Goal: Task Accomplishment & Management: Manage account settings

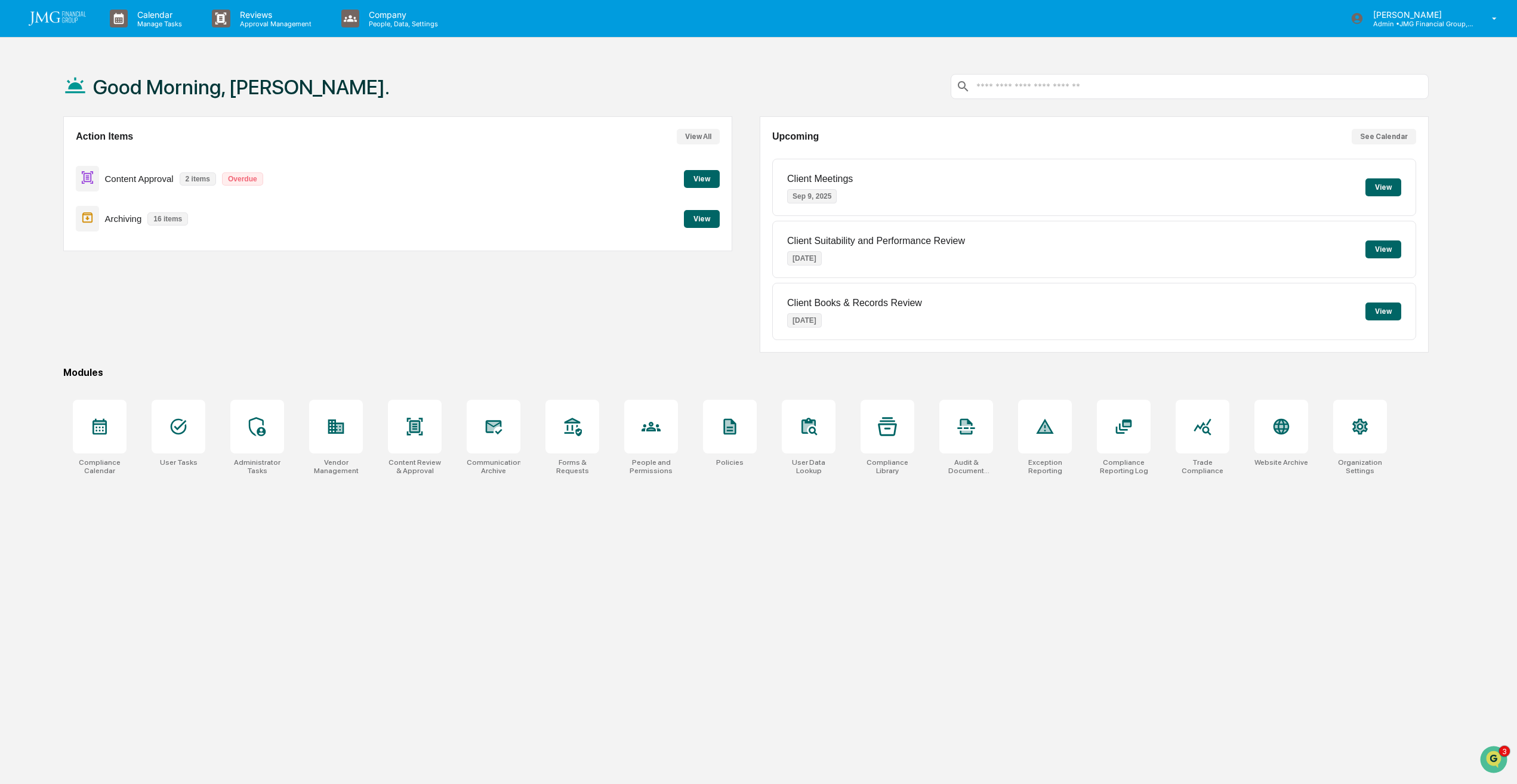
click at [714, 173] on button "View" at bounding box center [701, 179] width 36 height 18
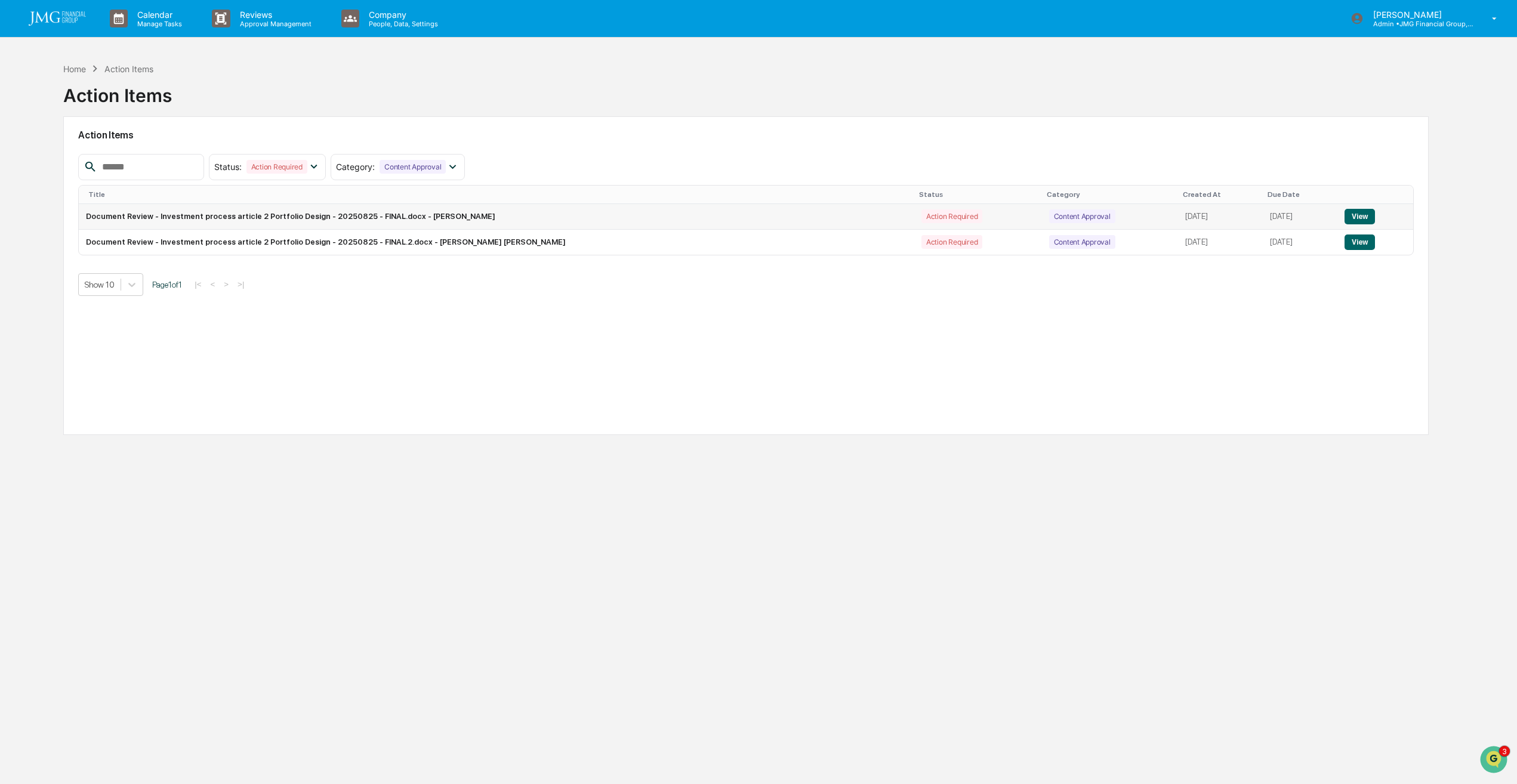
click at [1363, 220] on button "View" at bounding box center [1359, 217] width 31 height 16
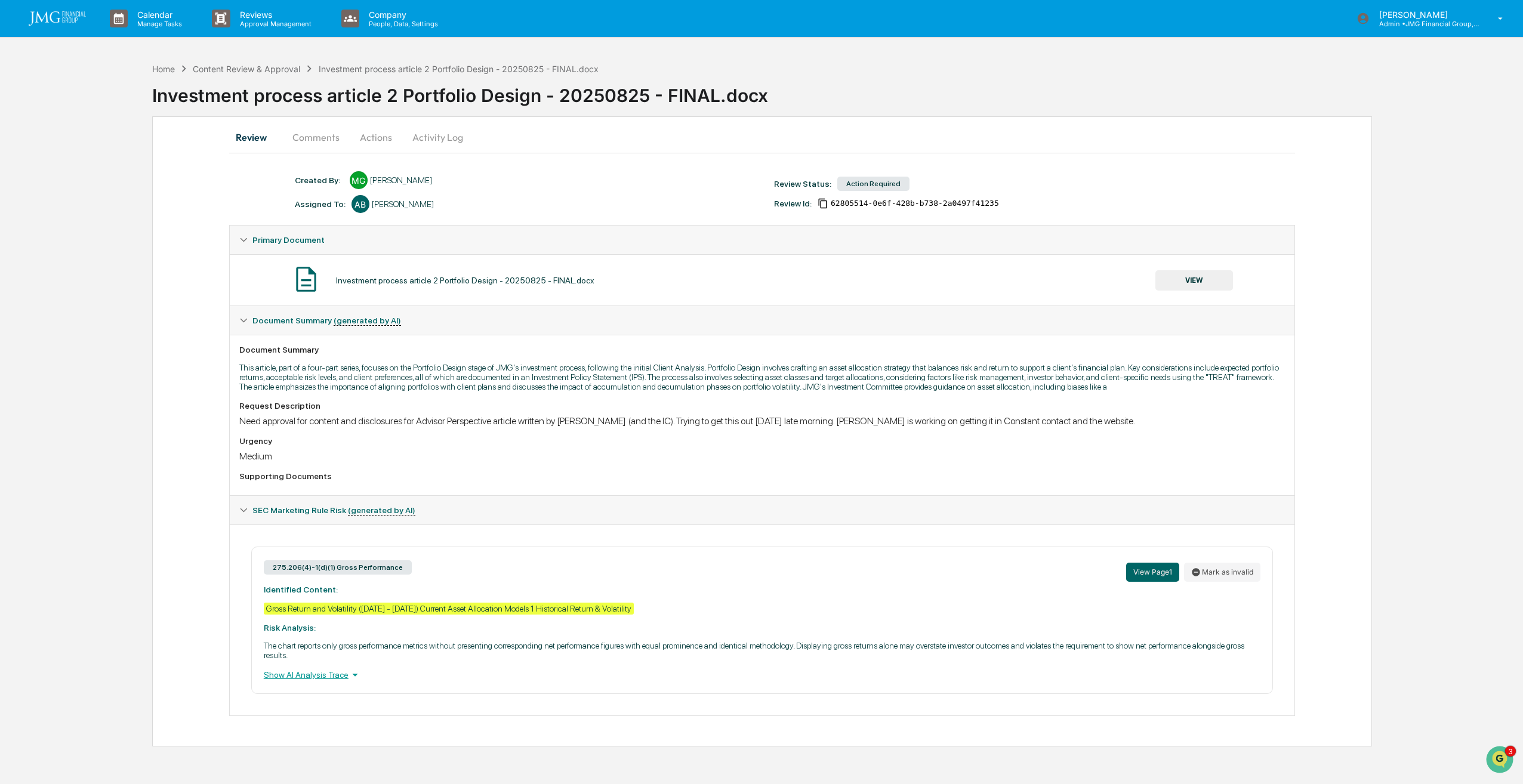
click at [316, 139] on button "Comments" at bounding box center [316, 137] width 66 height 29
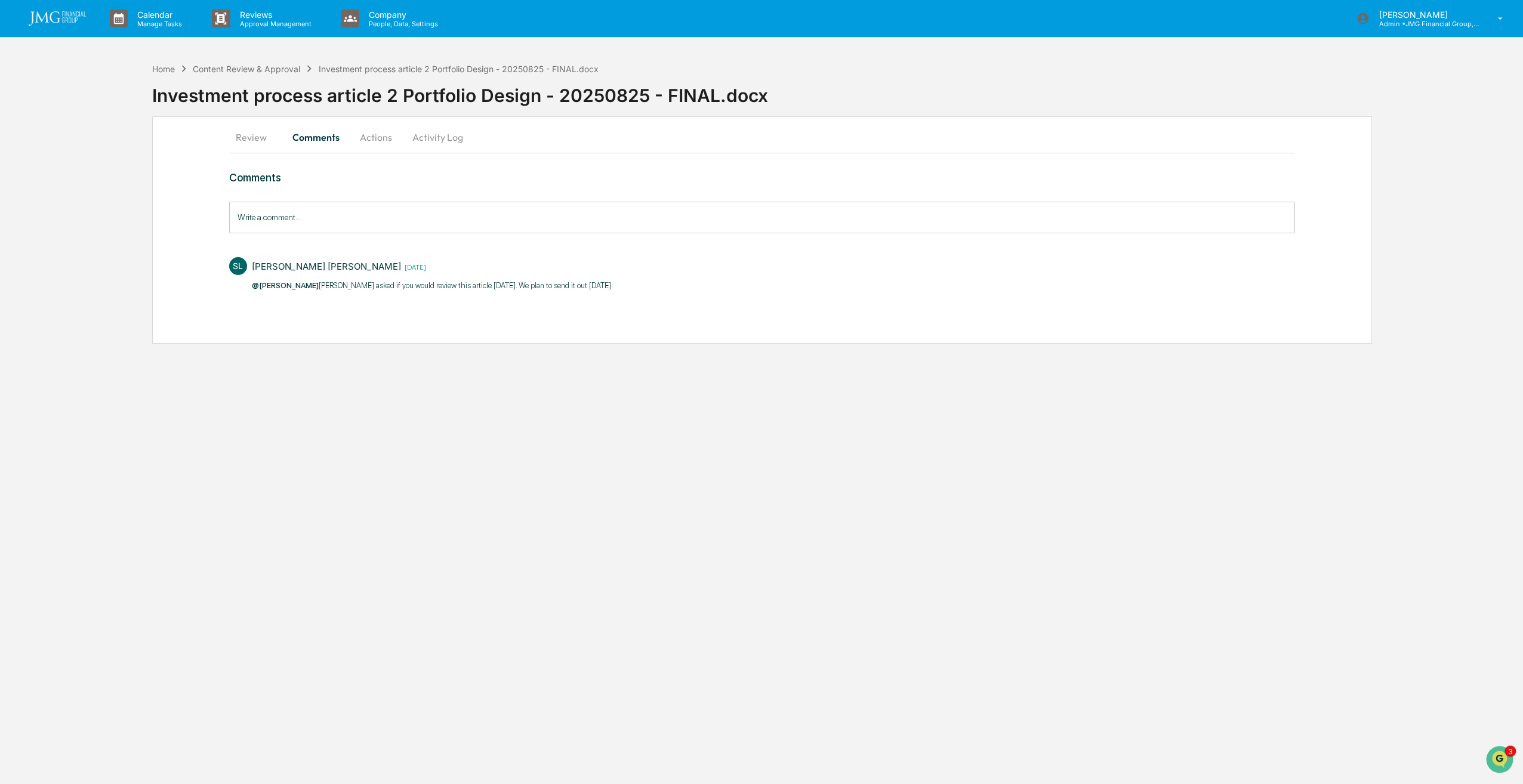
click at [456, 139] on button "Activity Log" at bounding box center [437, 137] width 70 height 29
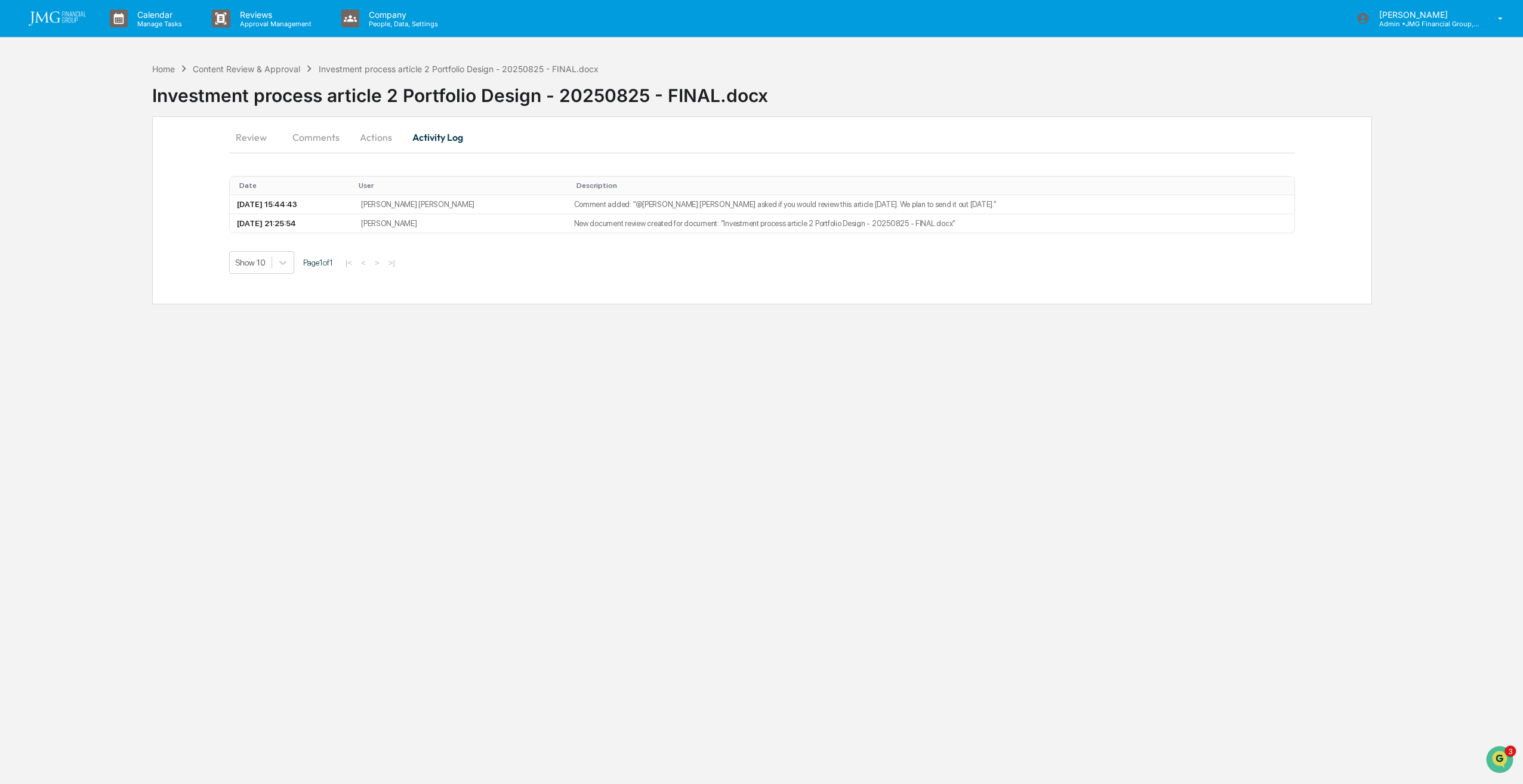
click at [388, 134] on button "Actions" at bounding box center [376, 137] width 54 height 29
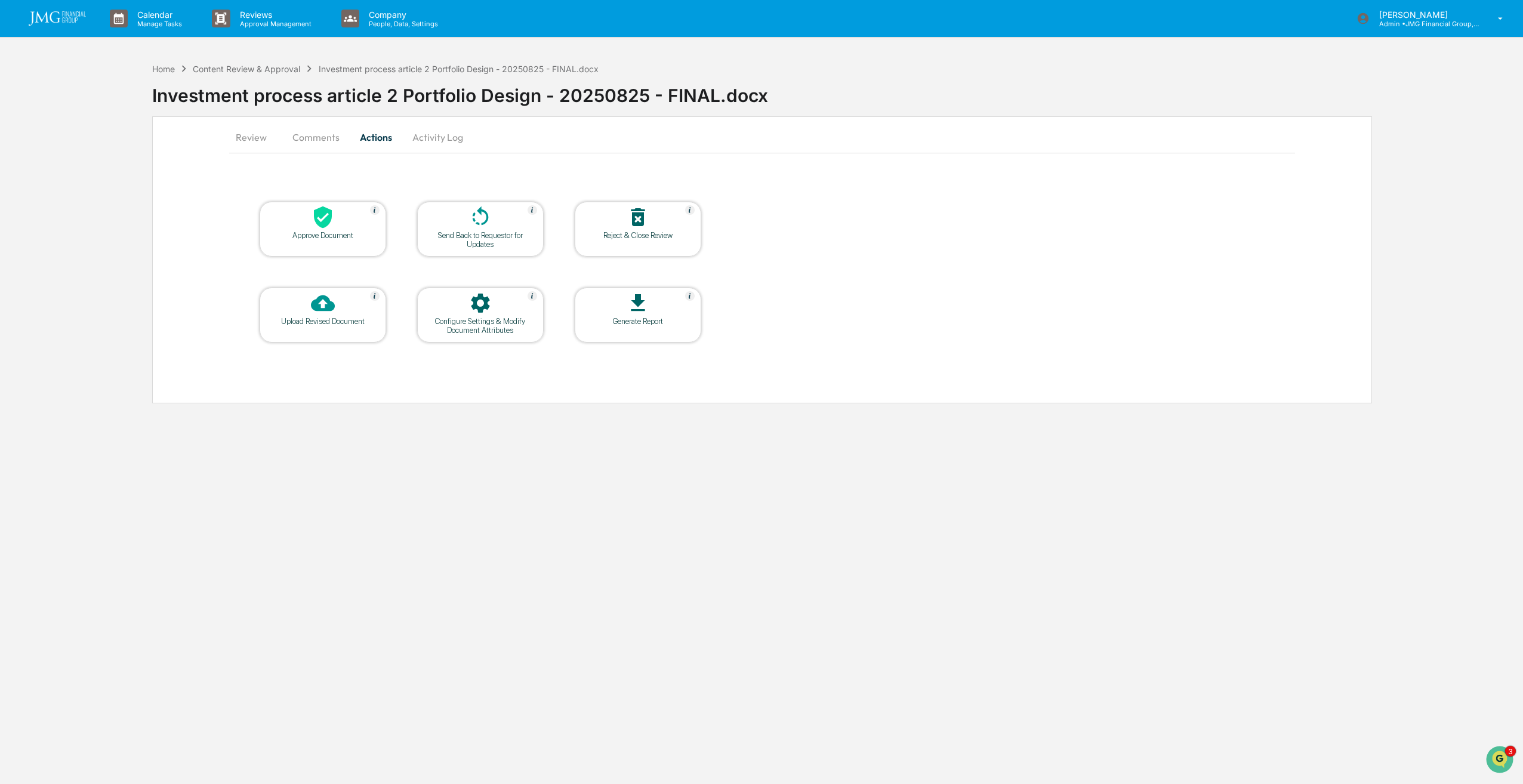
click at [648, 230] on div at bounding box center [638, 217] width 120 height 26
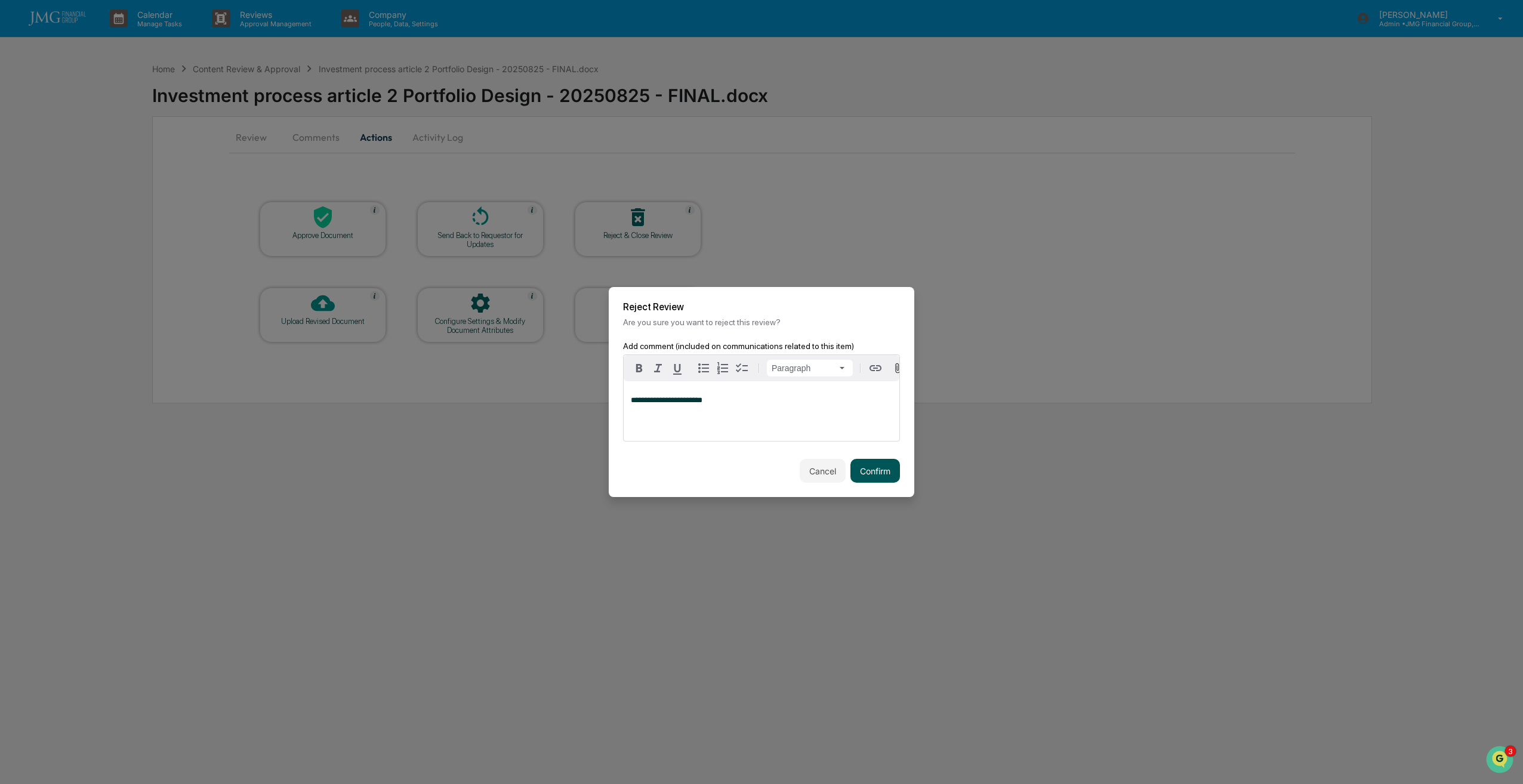
click at [862, 479] on button "Confirm" at bounding box center [876, 470] width 50 height 24
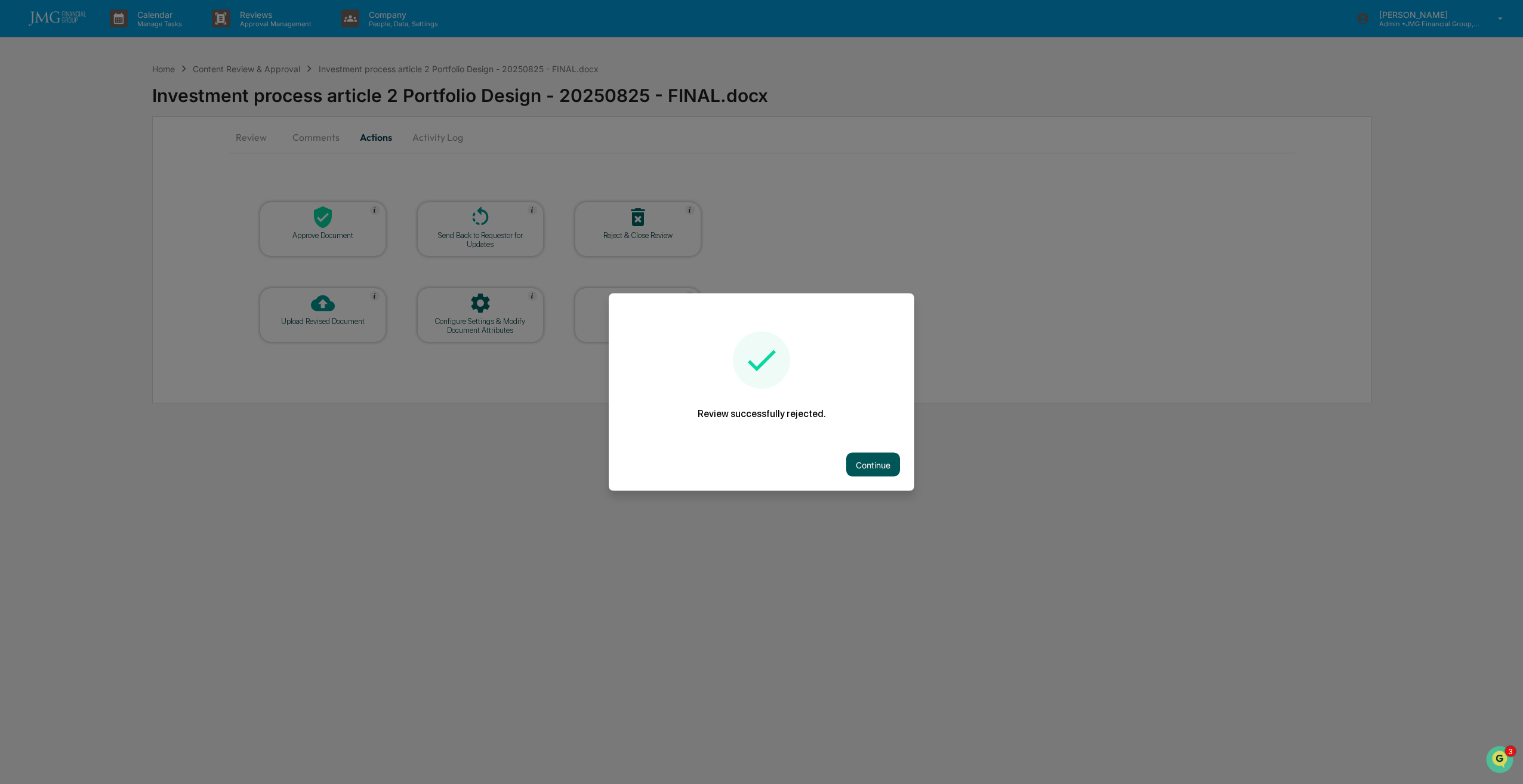
click at [886, 458] on button "Continue" at bounding box center [873, 465] width 54 height 24
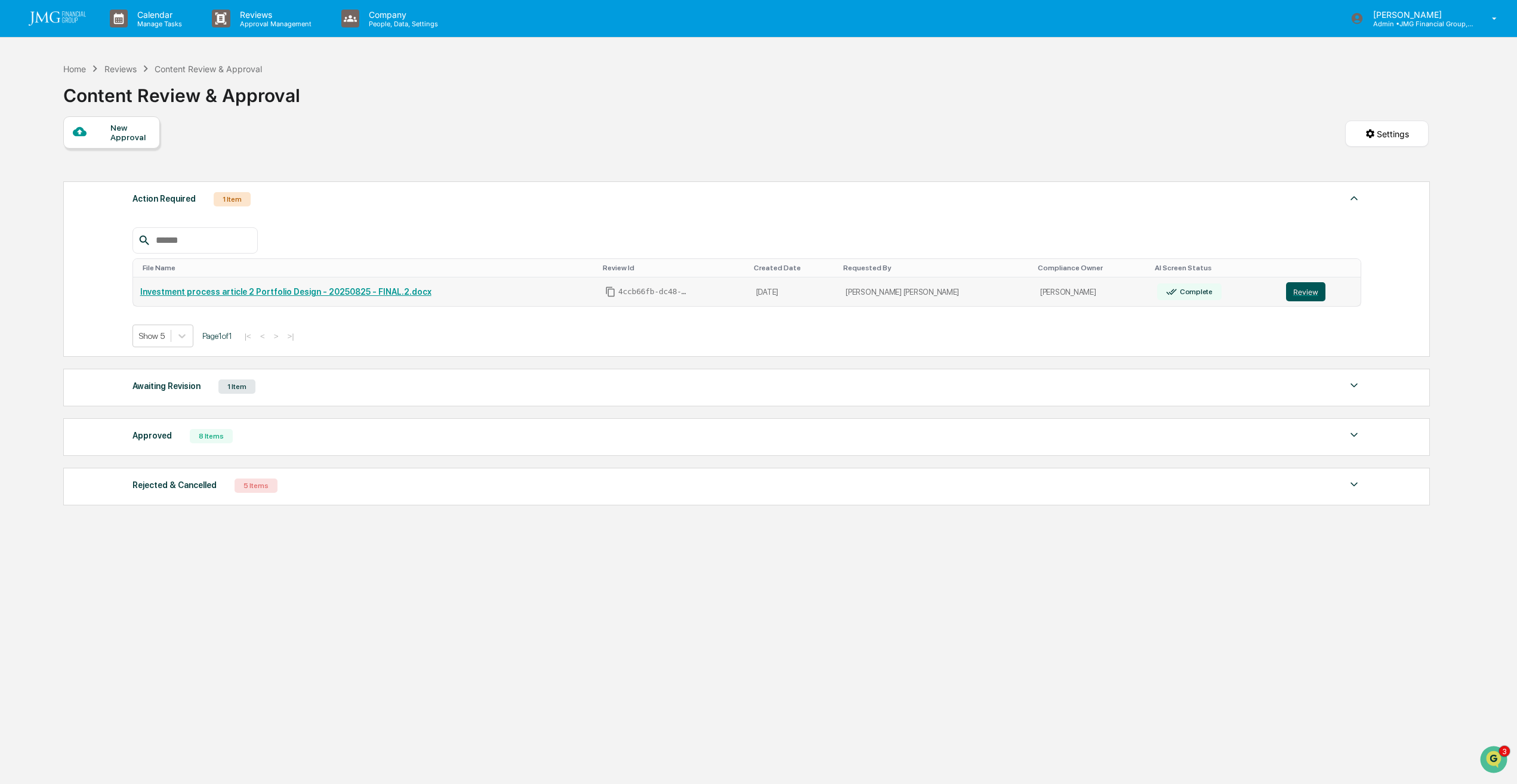
click at [1297, 292] on button "Review" at bounding box center [1305, 291] width 39 height 19
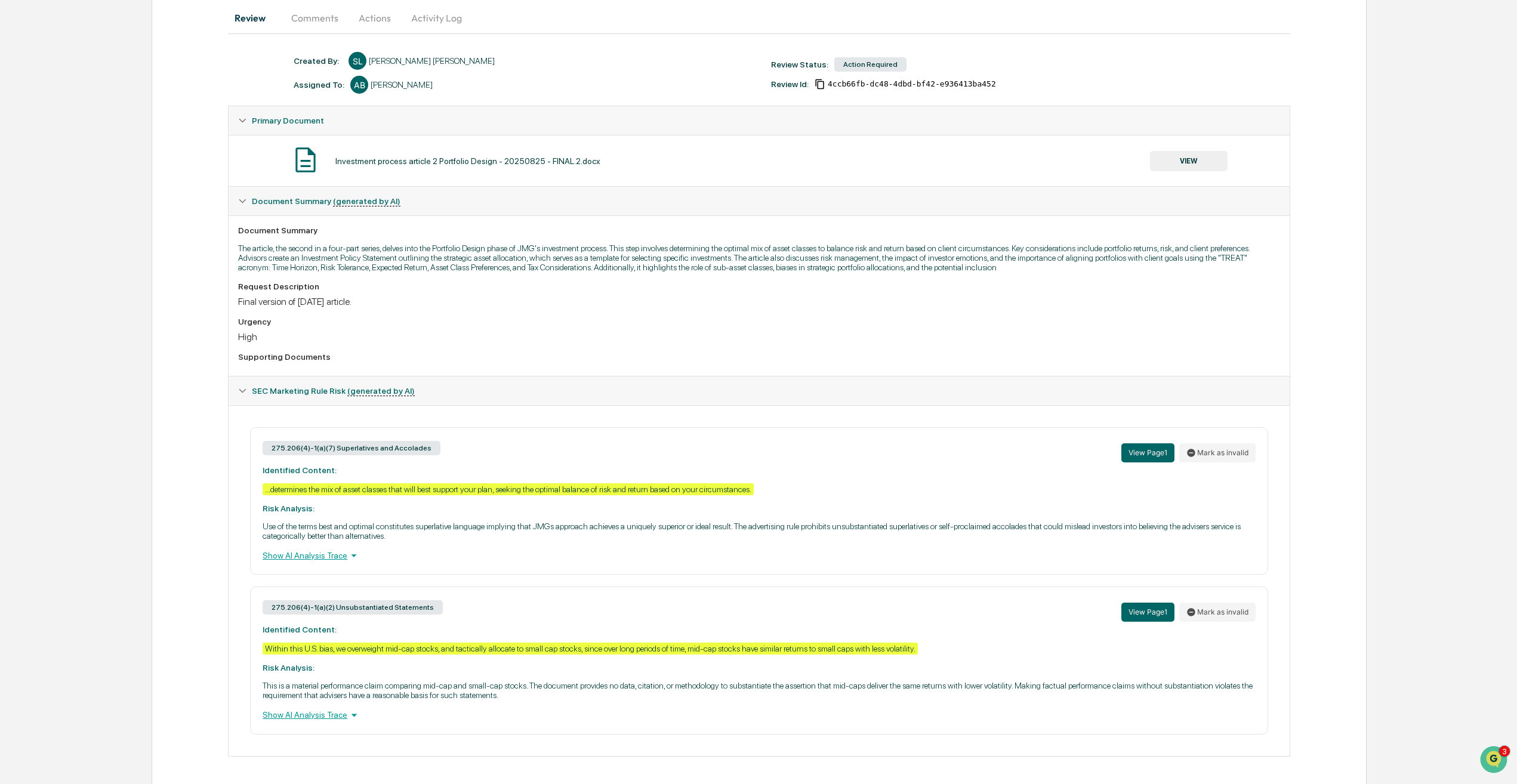
click at [1201, 167] on button "VIEW" at bounding box center [1188, 161] width 77 height 20
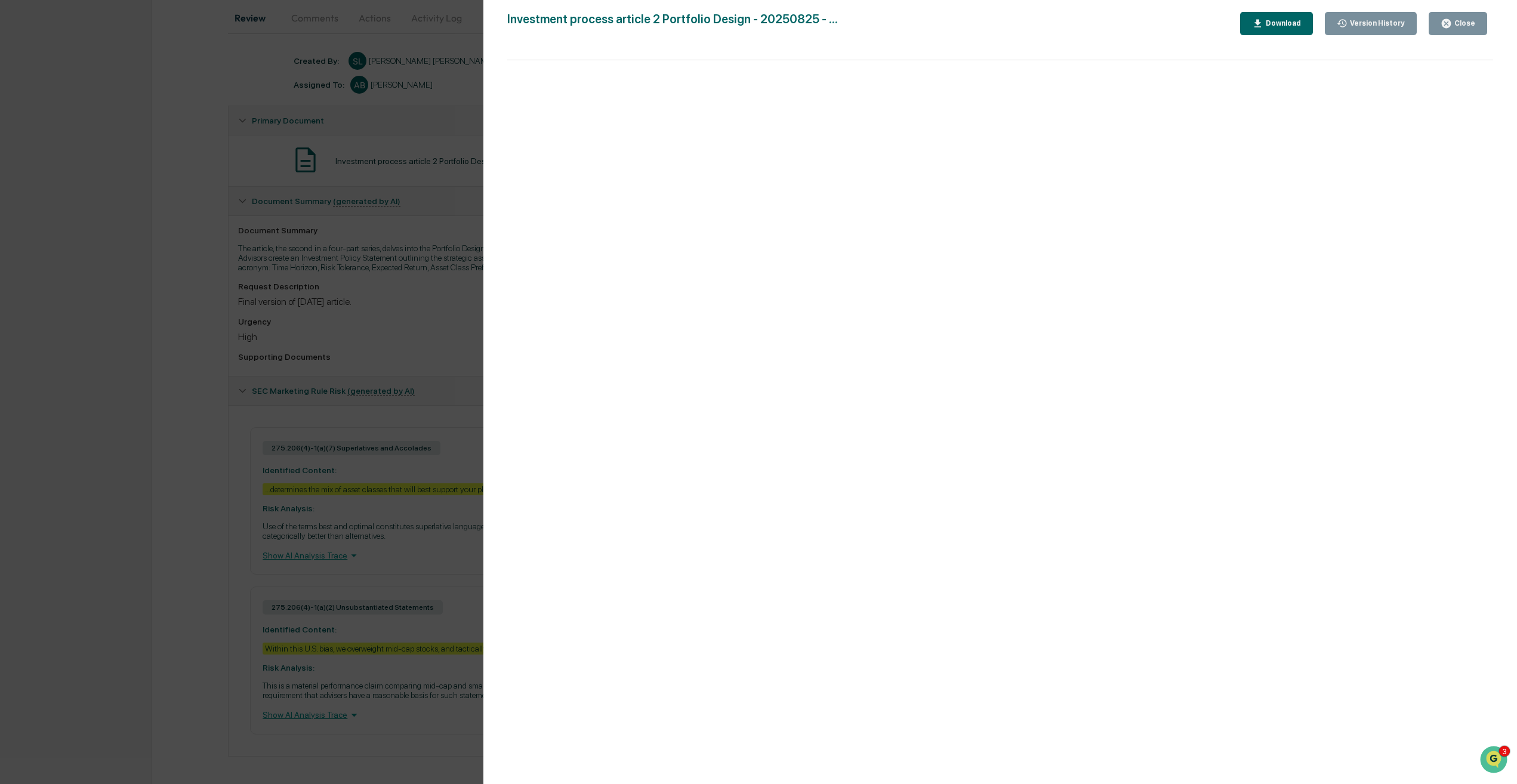
click at [1473, 27] on div "Close" at bounding box center [1463, 23] width 23 height 8
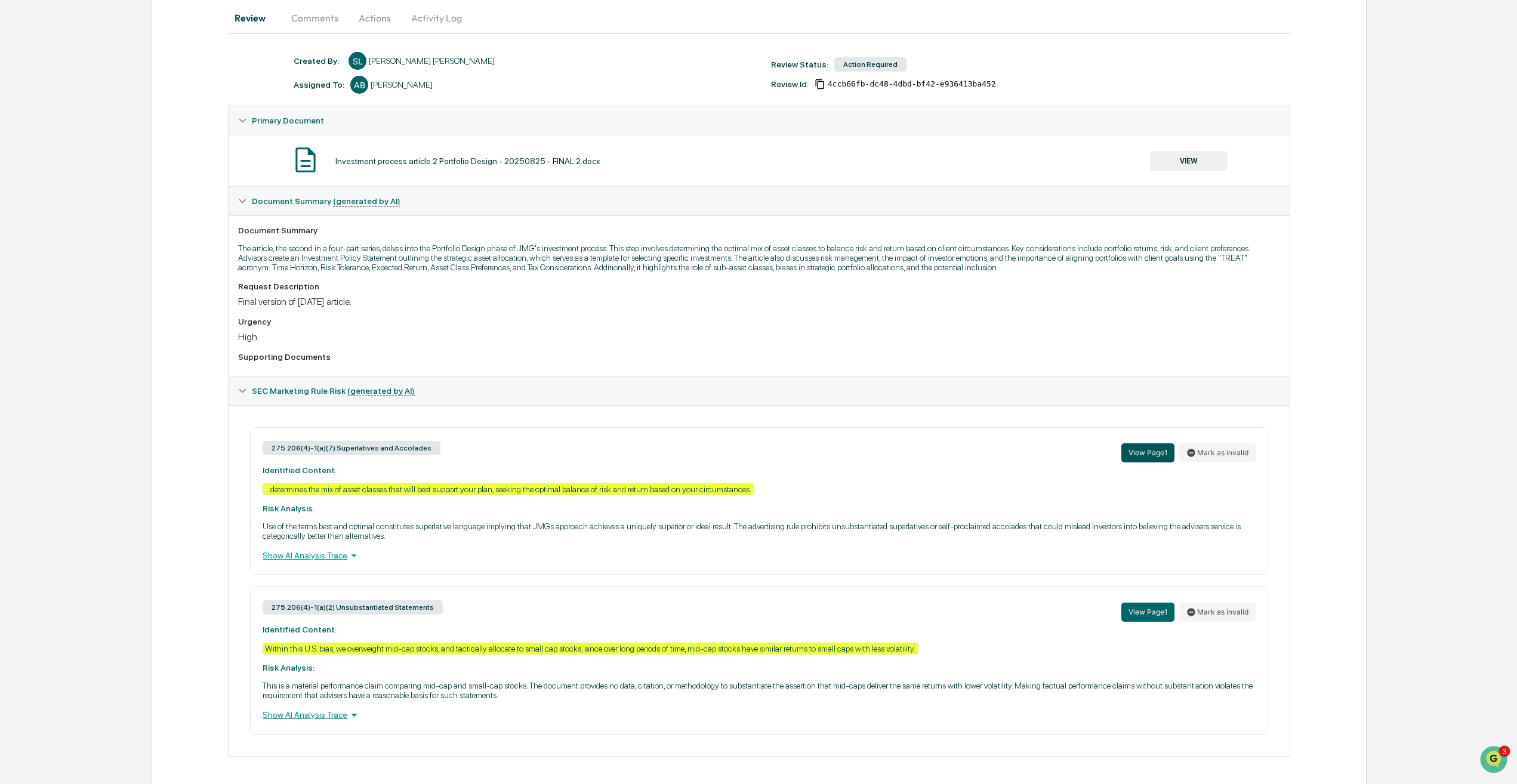
click at [1149, 451] on button "View Page 1" at bounding box center [1148, 452] width 53 height 19
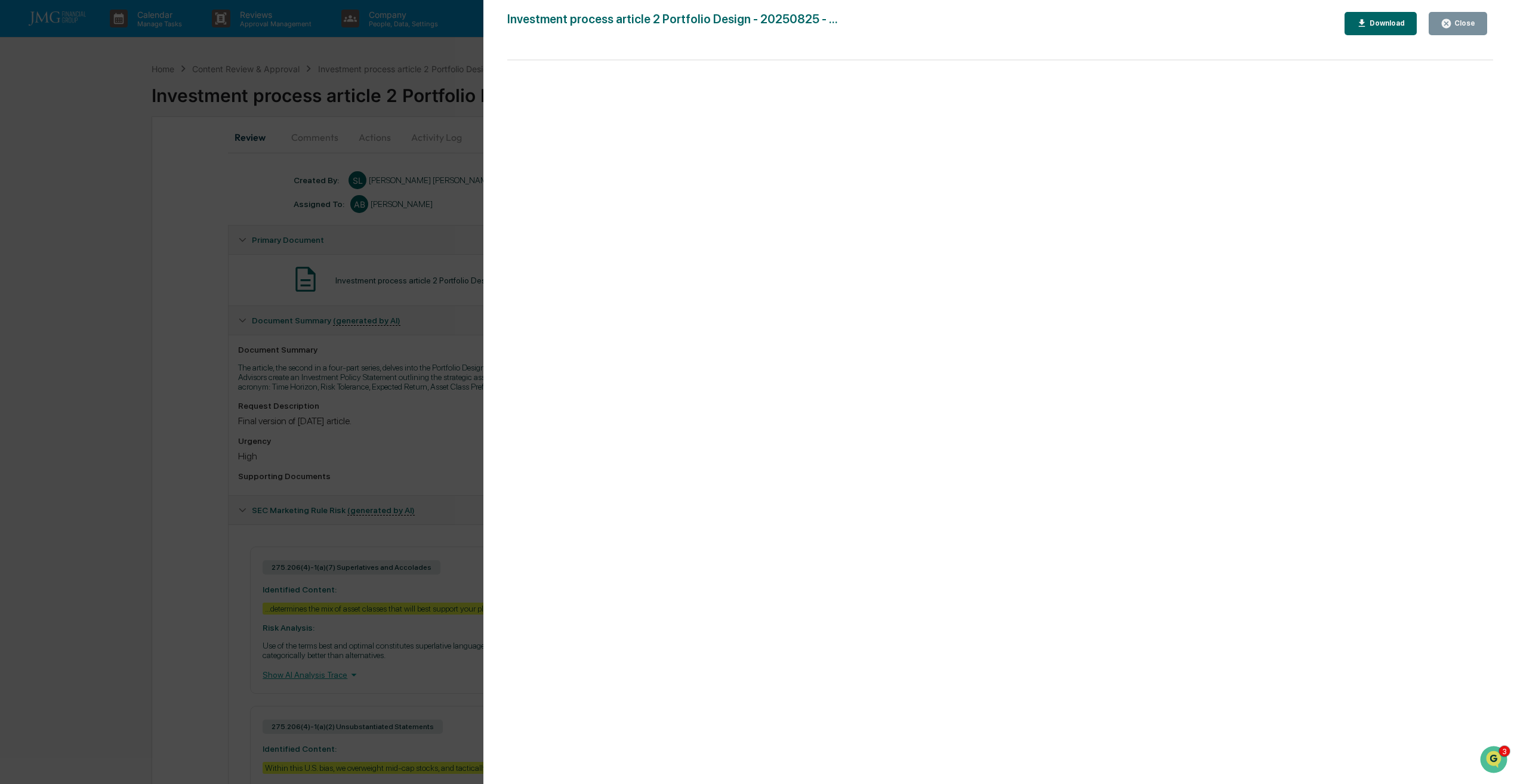
click at [1453, 32] on button "Close" at bounding box center [1457, 23] width 58 height 23
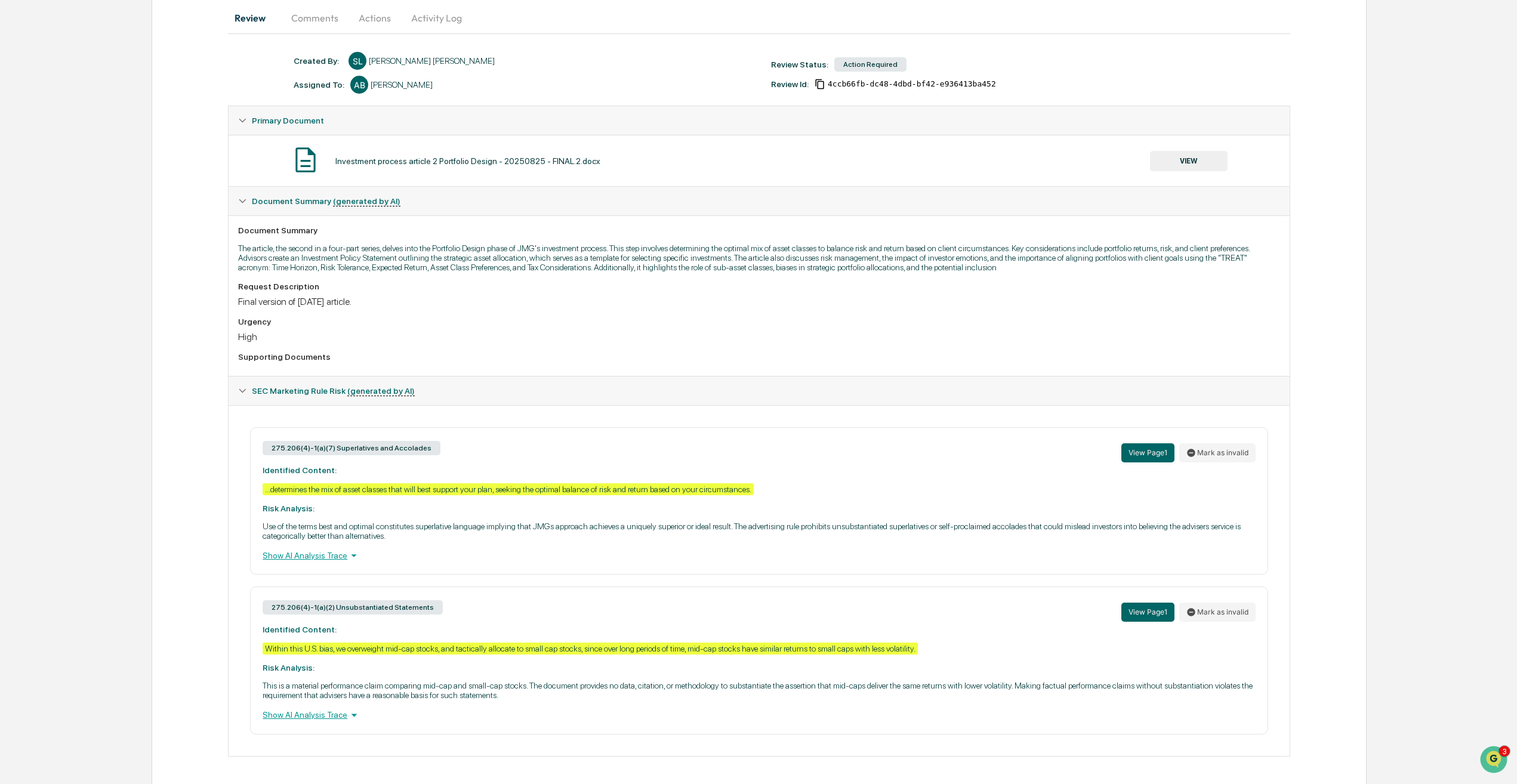
scroll to position [122, 0]
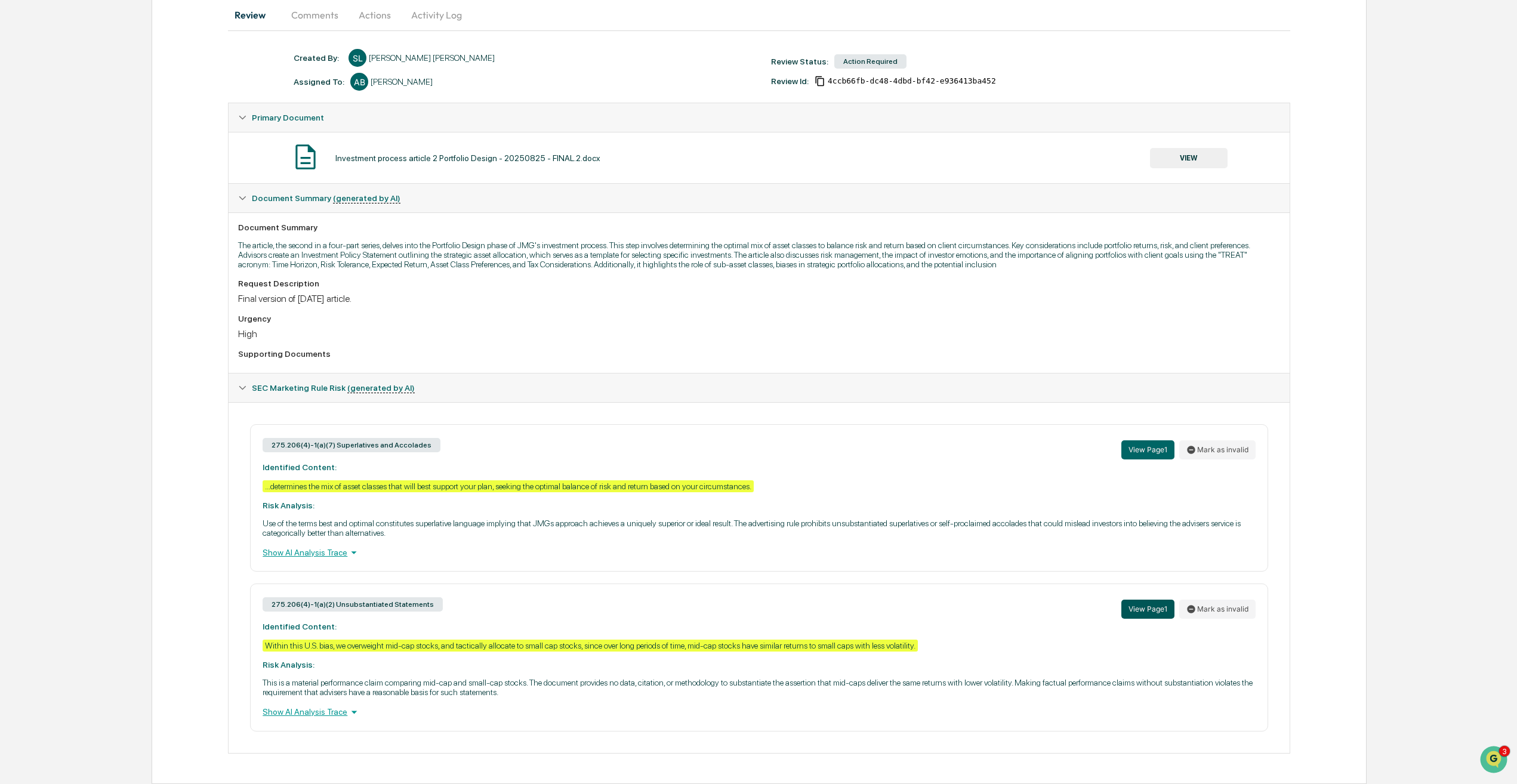
click at [1153, 611] on button "View Page 1" at bounding box center [1148, 609] width 53 height 19
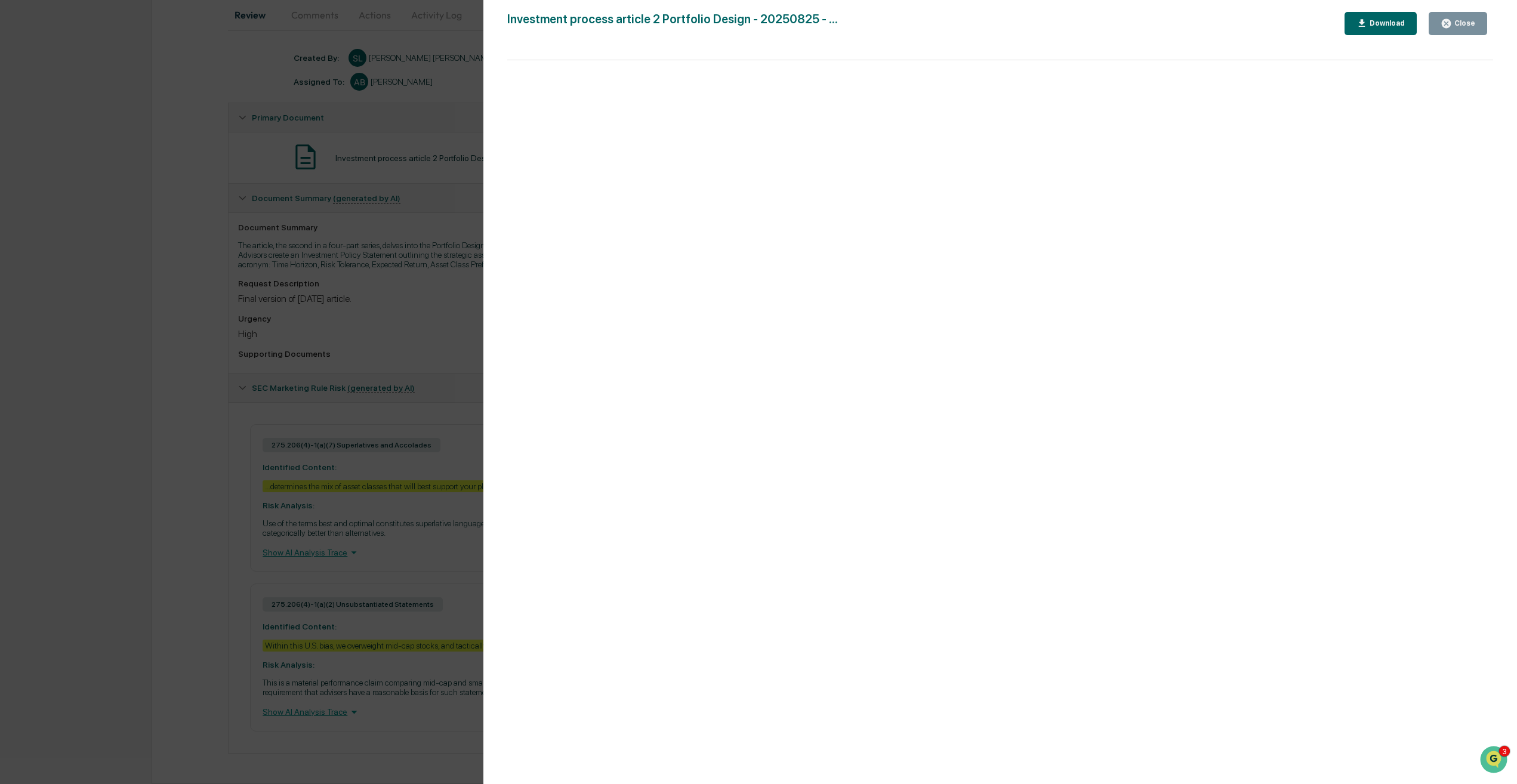
click at [1456, 21] on div "Close" at bounding box center [1463, 23] width 23 height 8
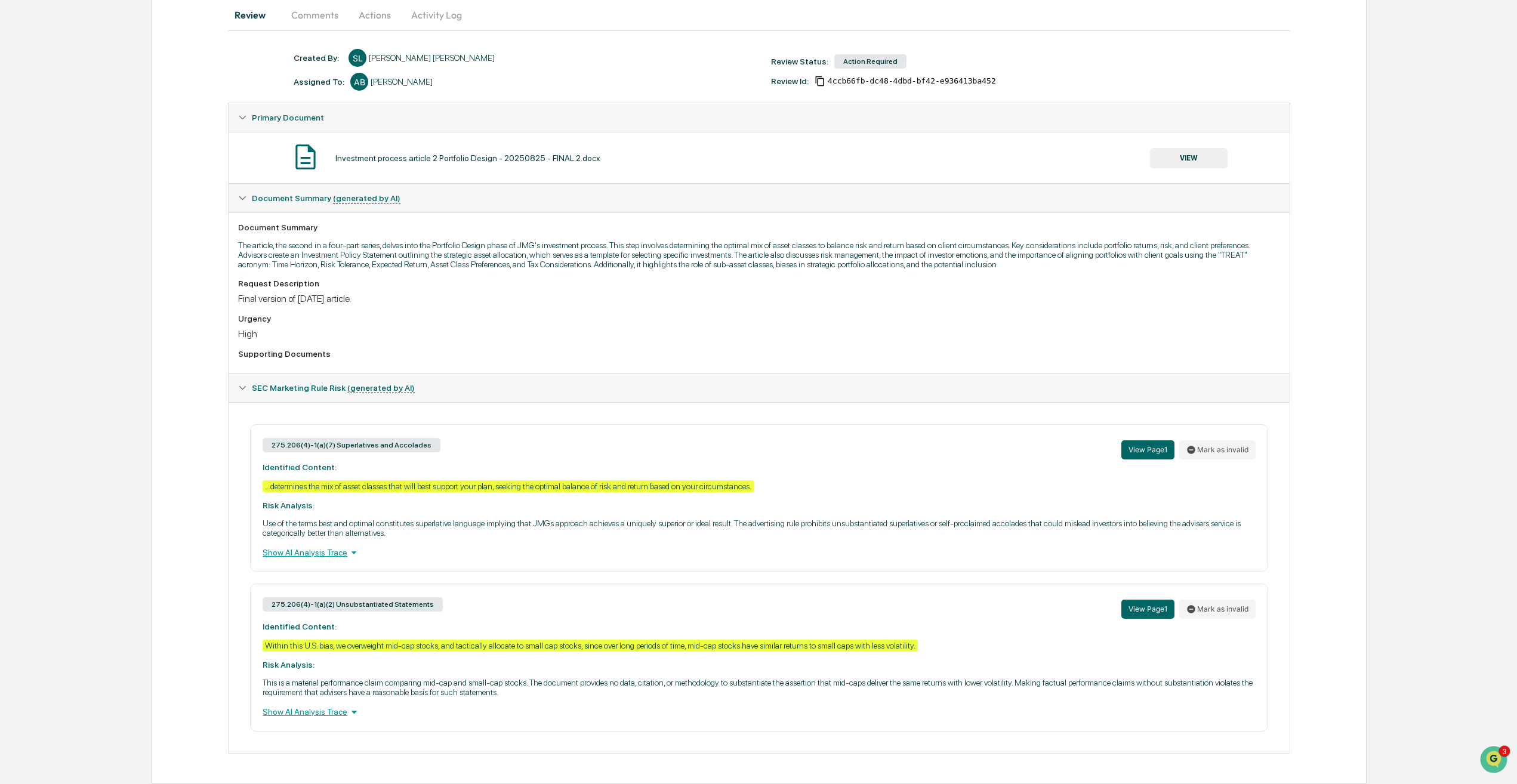
scroll to position [0, 0]
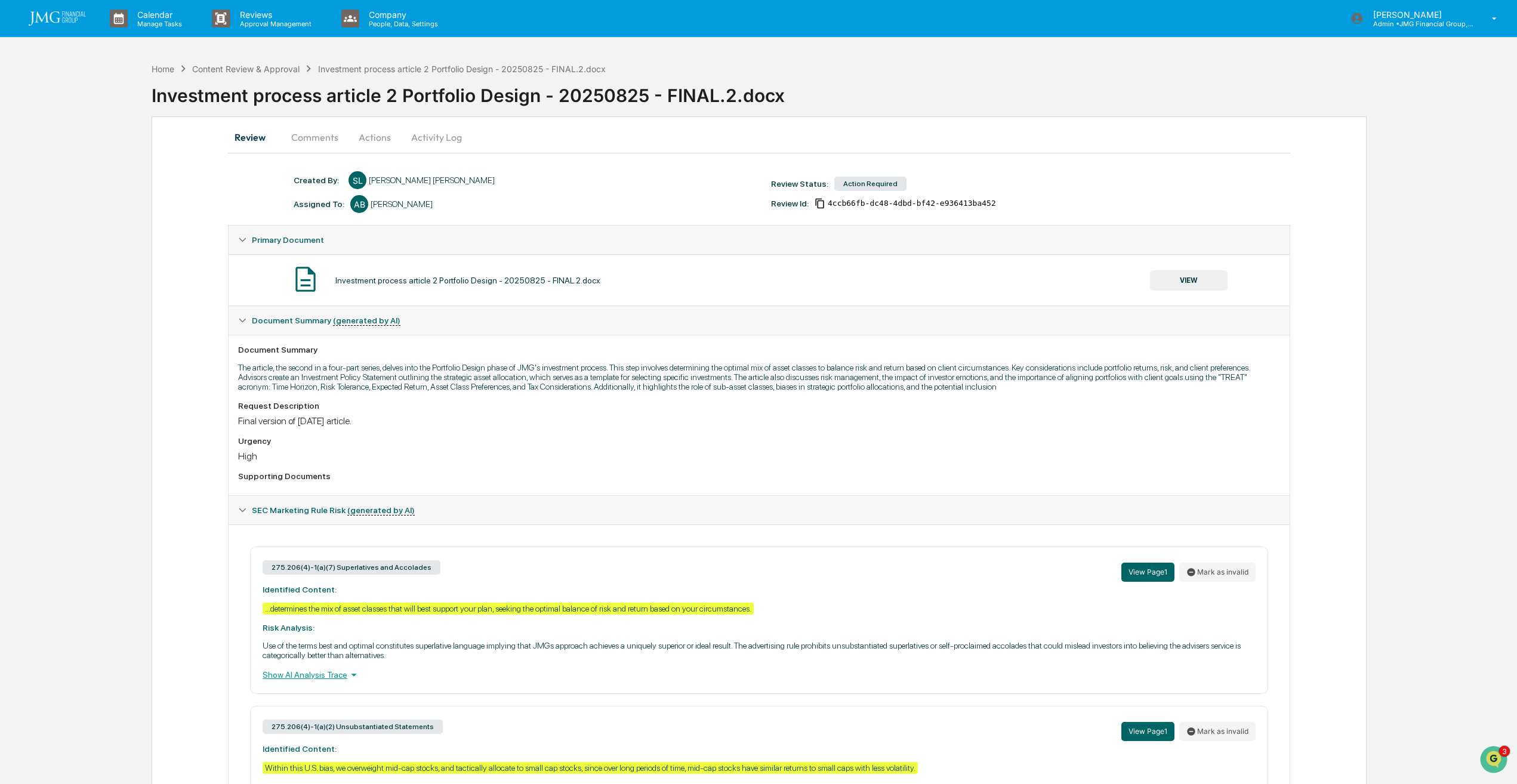
click at [332, 139] on button "Comments" at bounding box center [315, 137] width 66 height 29
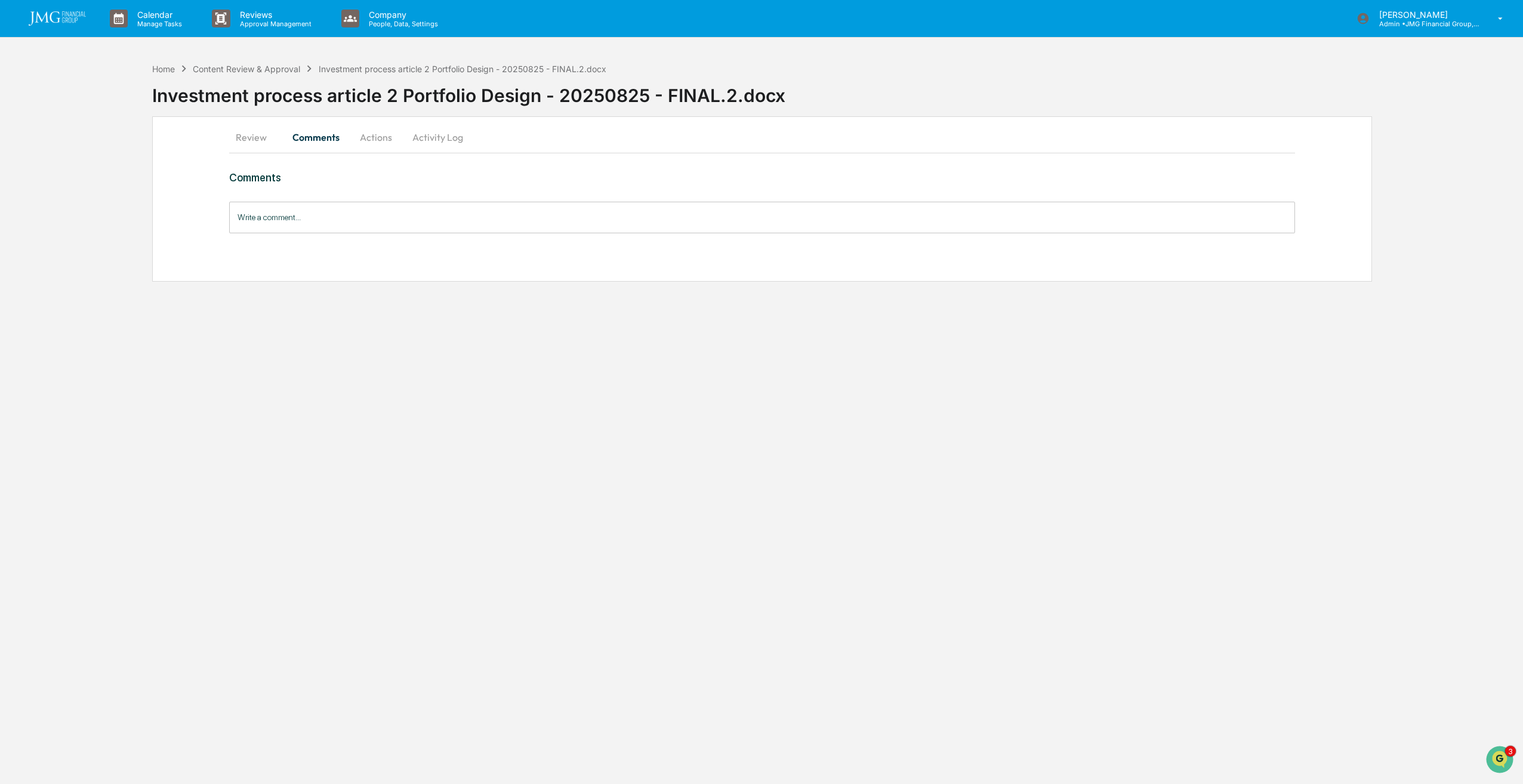
click at [262, 138] on button "Review" at bounding box center [256, 137] width 54 height 29
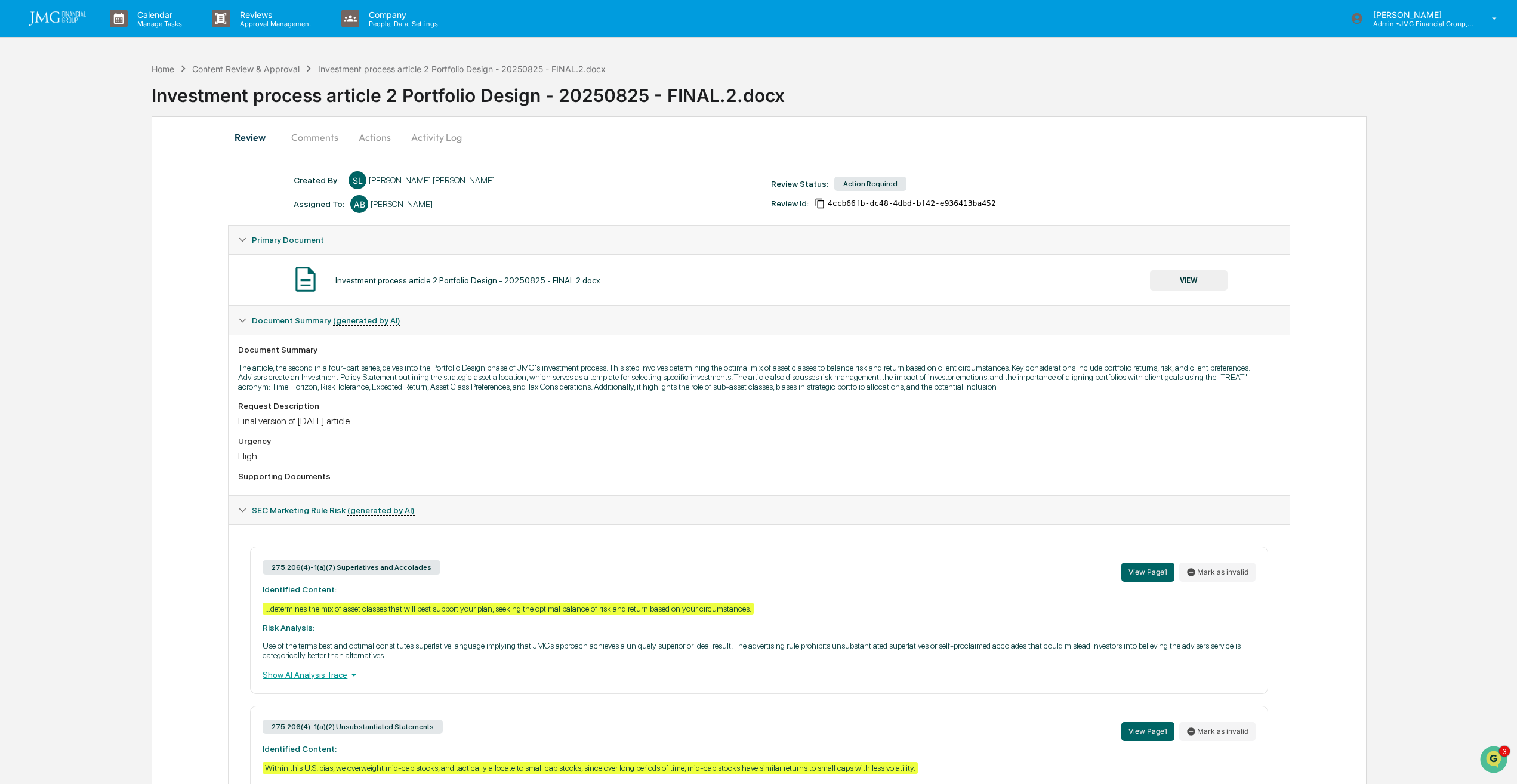
click at [324, 137] on button "Comments" at bounding box center [315, 137] width 66 height 29
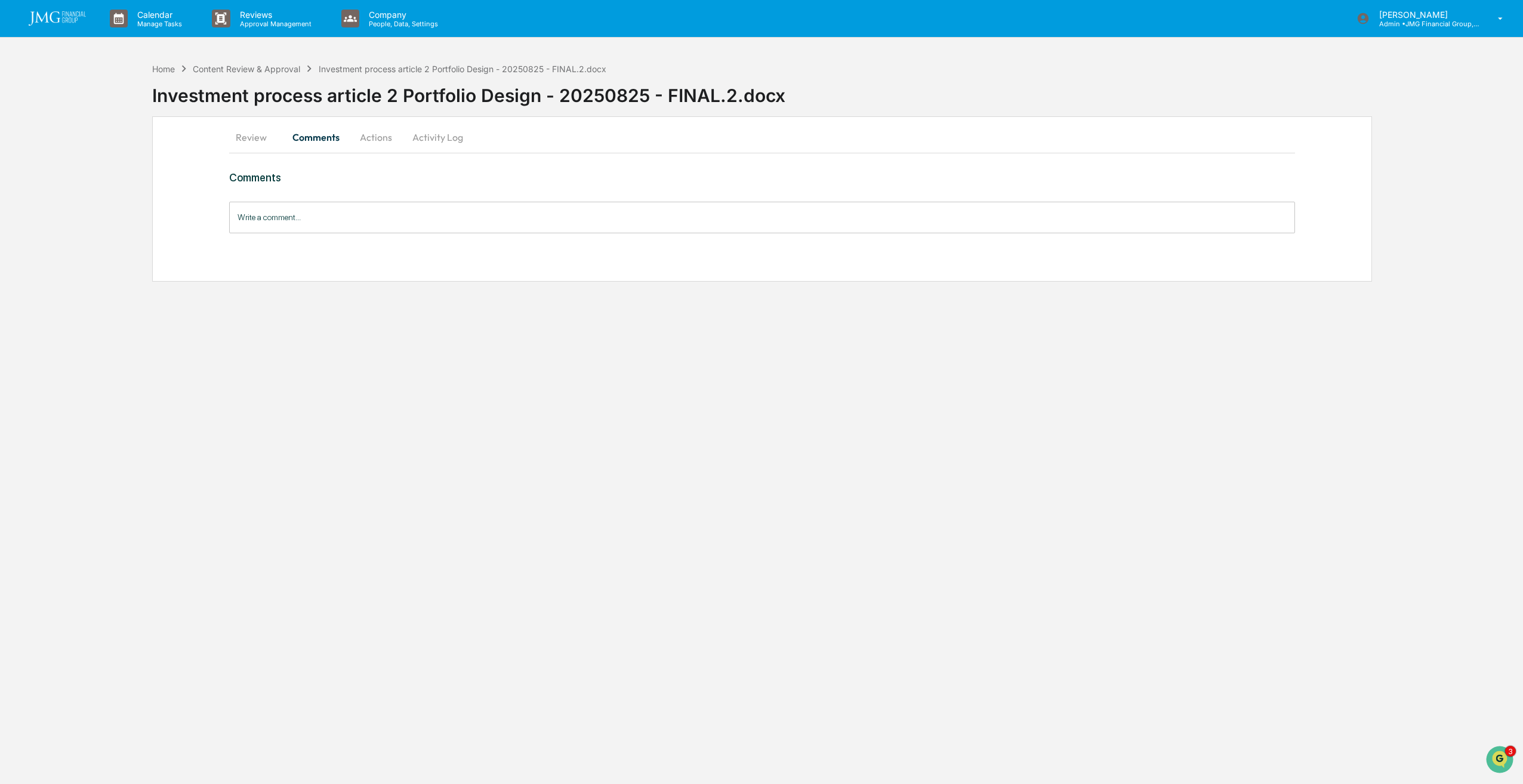
click at [379, 137] on button "Actions" at bounding box center [376, 137] width 54 height 29
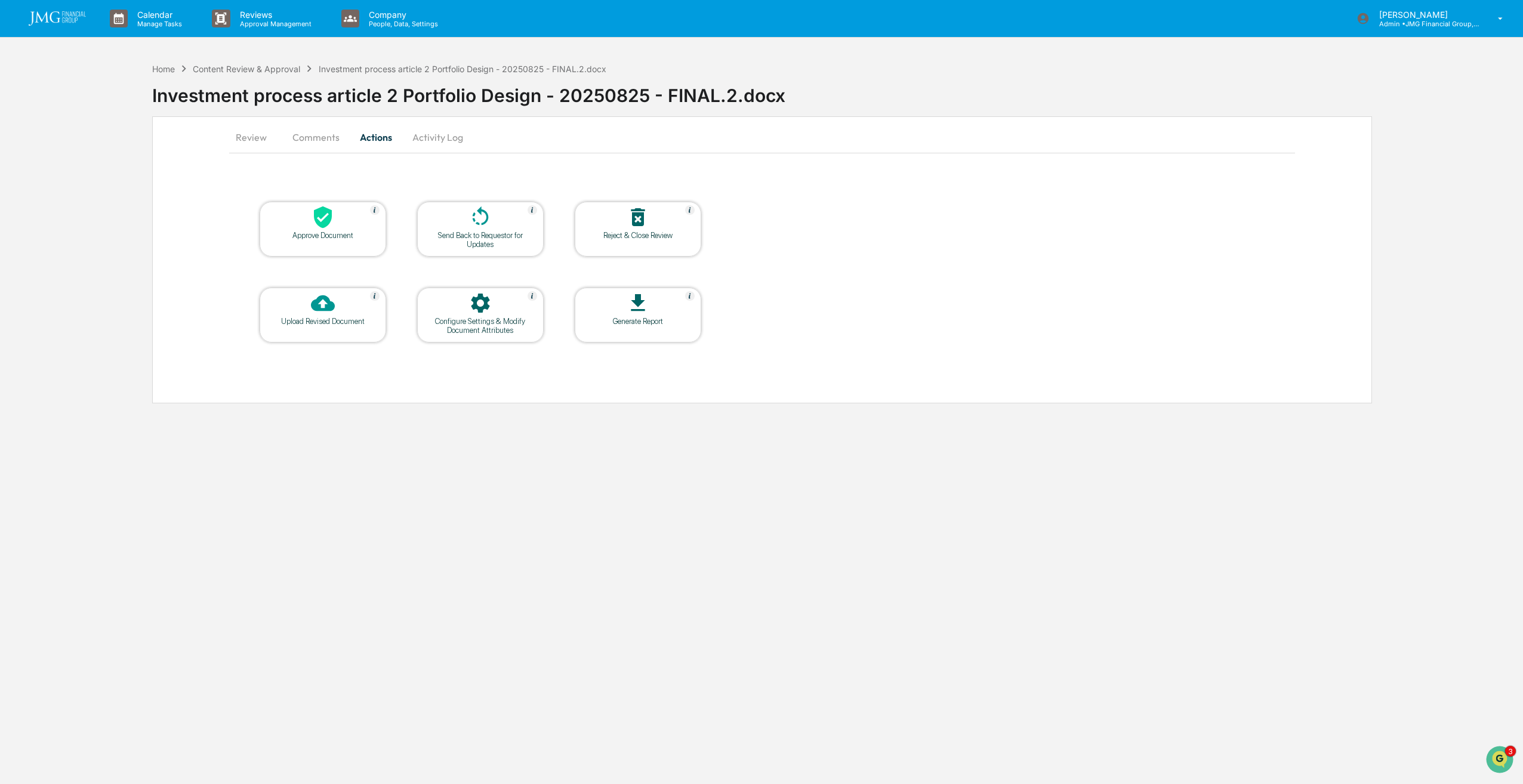
click at [332, 229] on div at bounding box center [323, 217] width 120 height 26
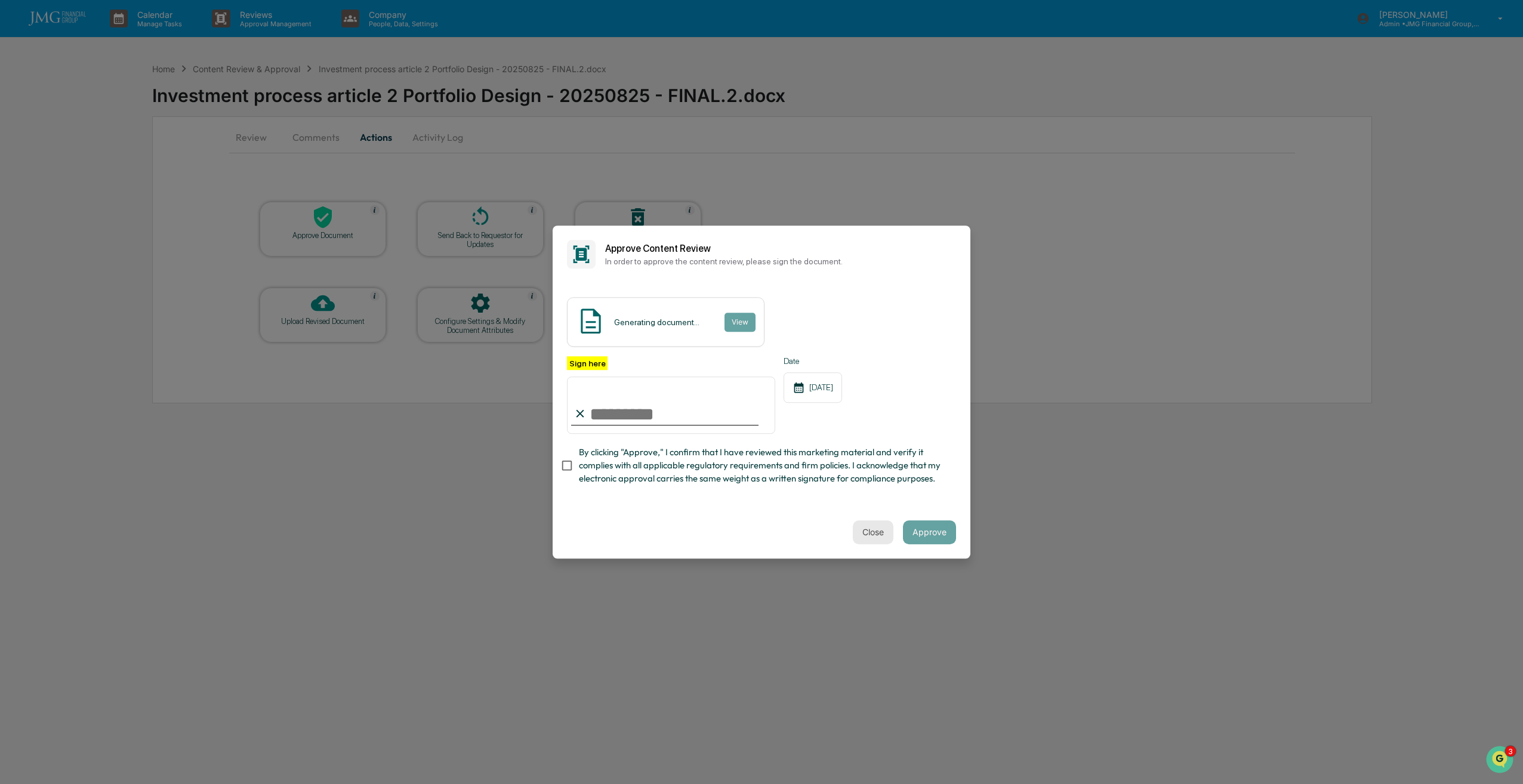
click at [885, 534] on button "Close" at bounding box center [873, 532] width 41 height 24
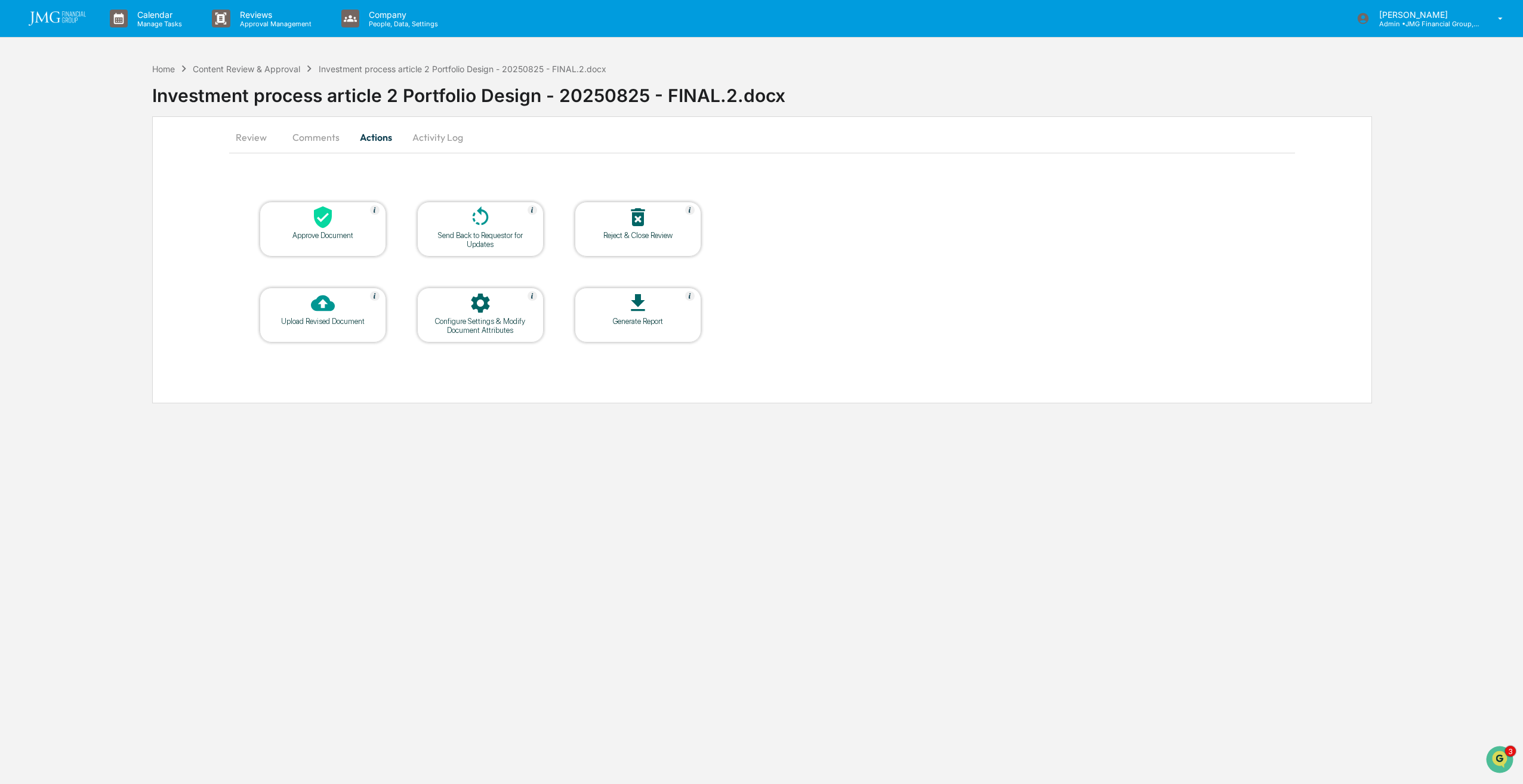
click at [327, 144] on button "Comments" at bounding box center [316, 137] width 66 height 29
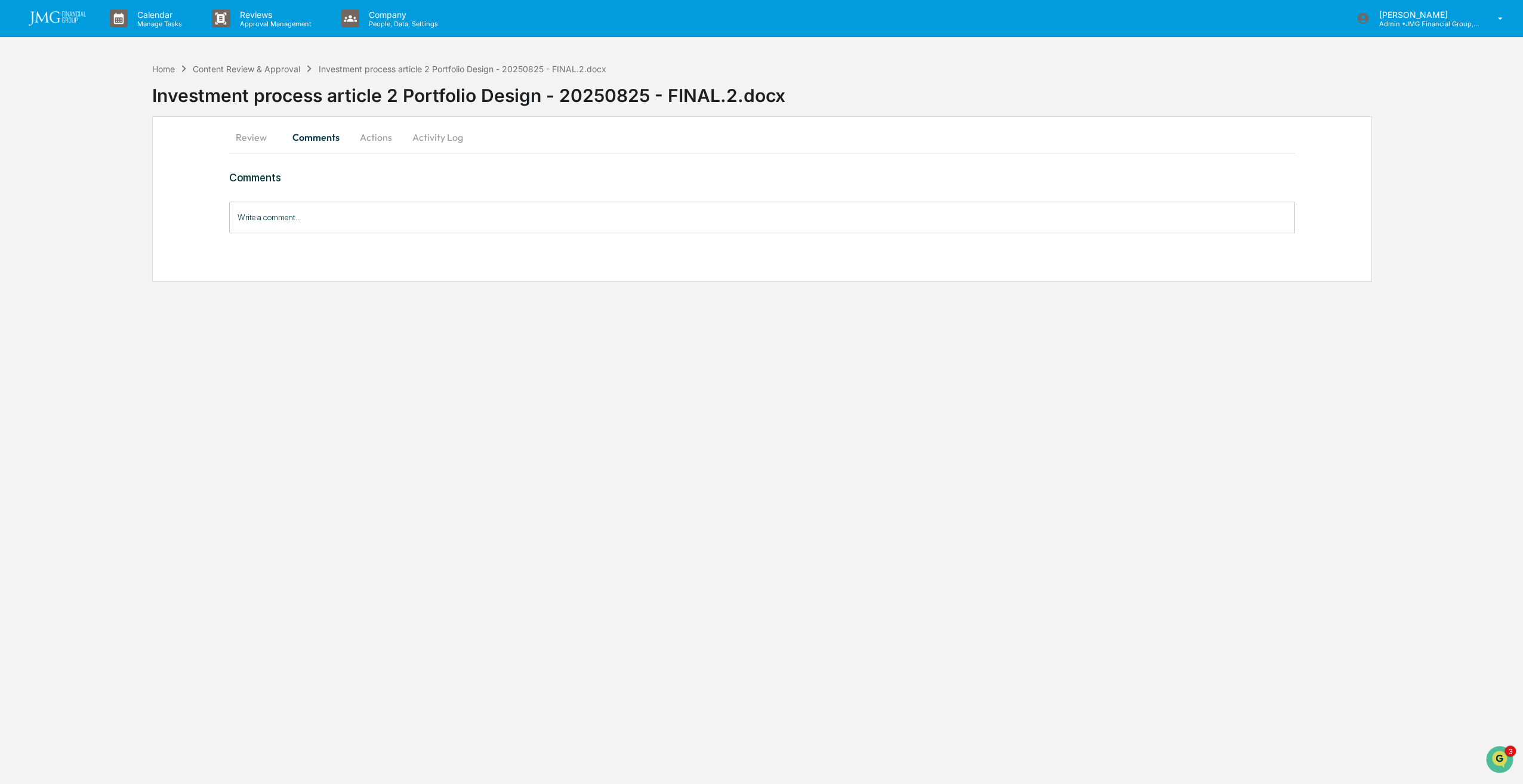
click at [344, 217] on input "Write a comment..." at bounding box center [762, 217] width 1066 height 32
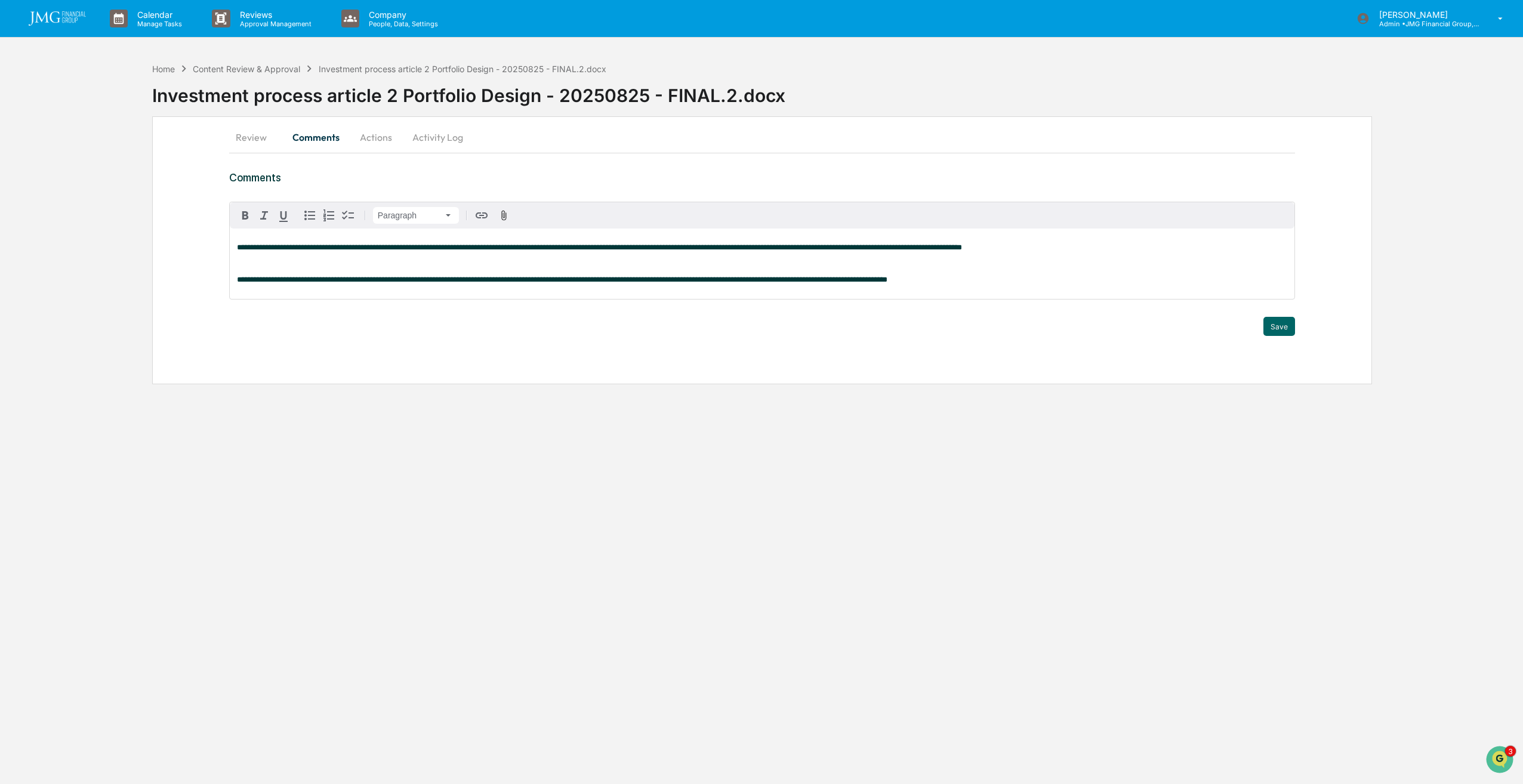
click at [239, 247] on span "**********" at bounding box center [442, 246] width 412 height 7
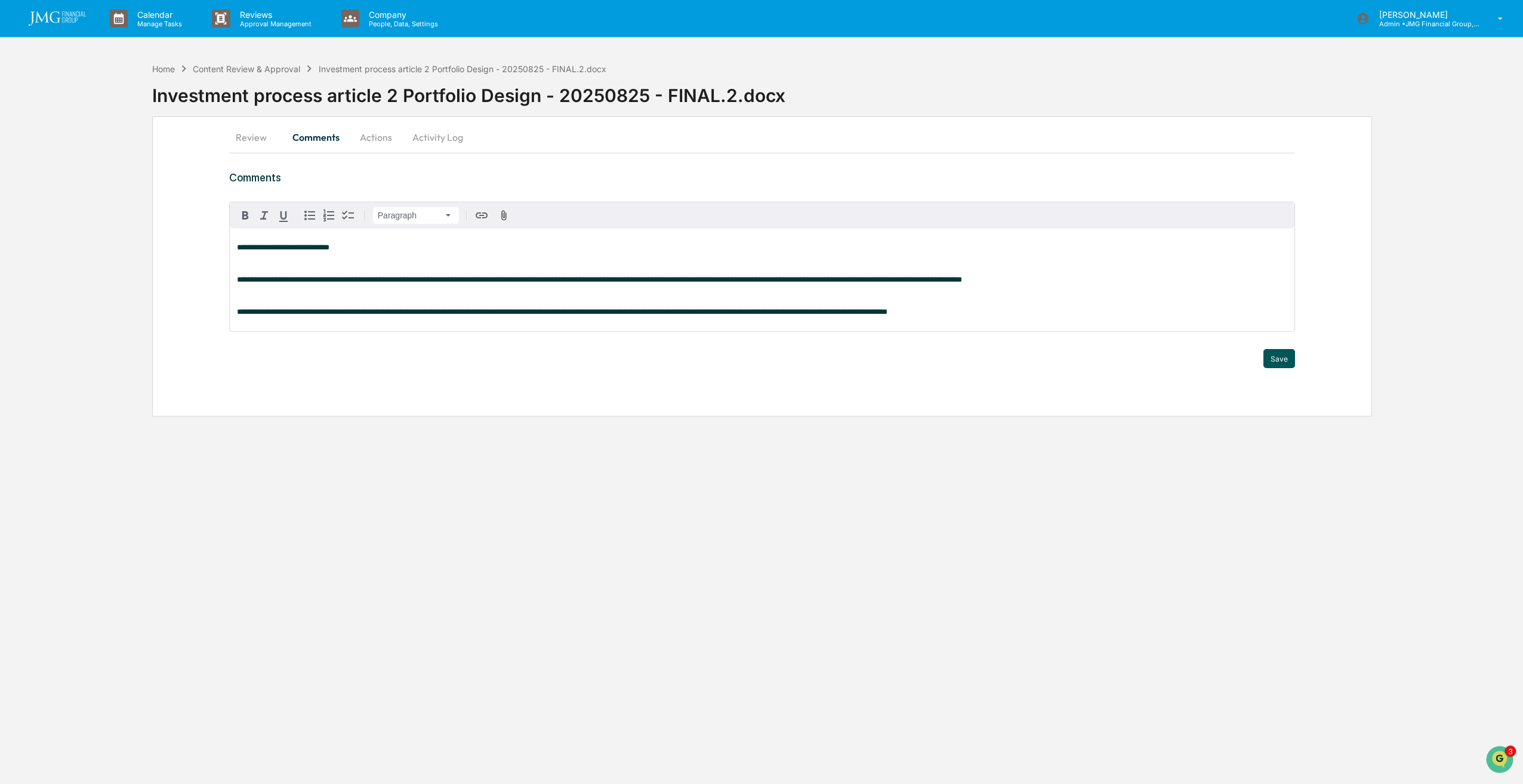
click at [1277, 360] on button "Save" at bounding box center [1279, 358] width 32 height 19
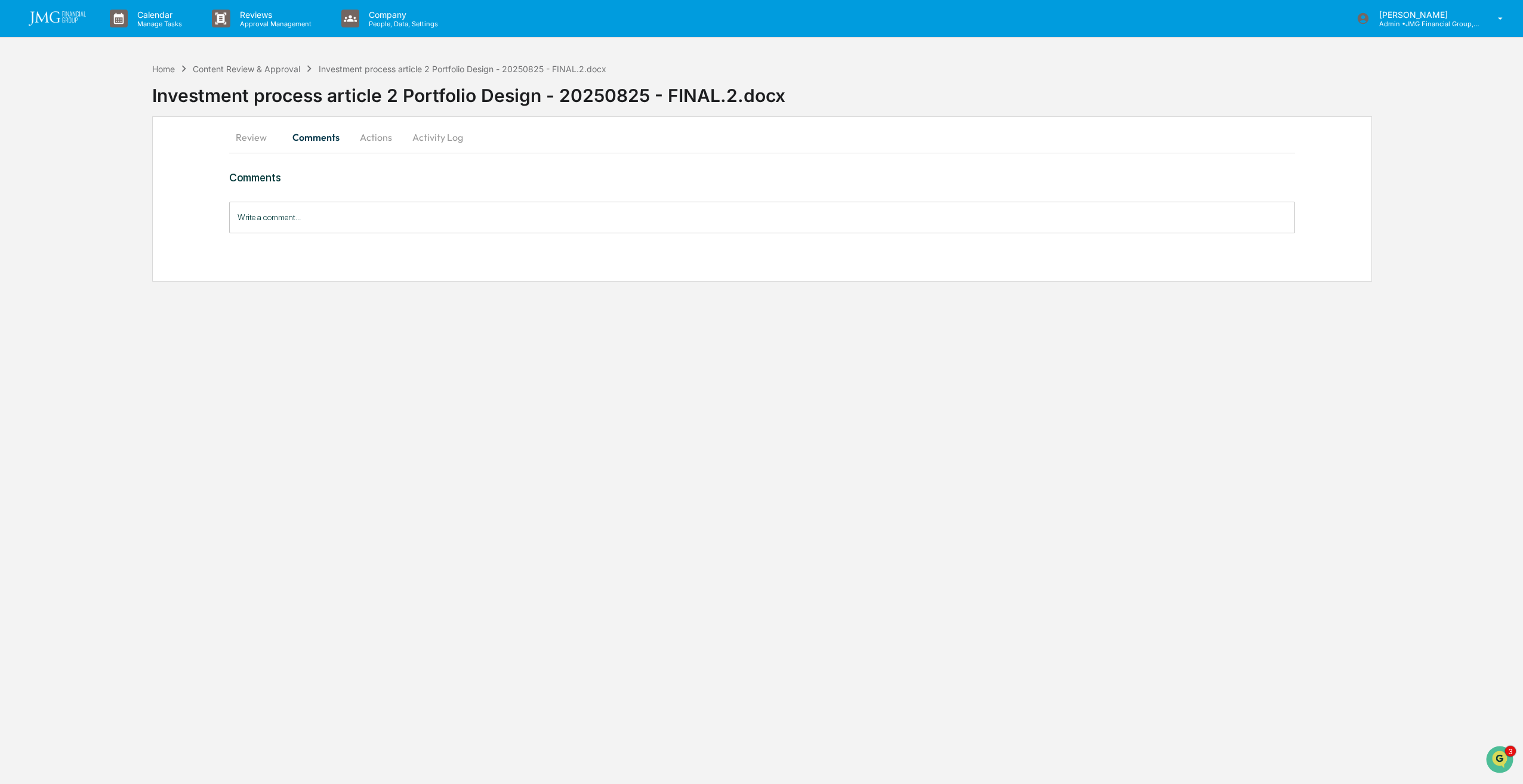
click at [371, 136] on button "Actions" at bounding box center [376, 137] width 54 height 29
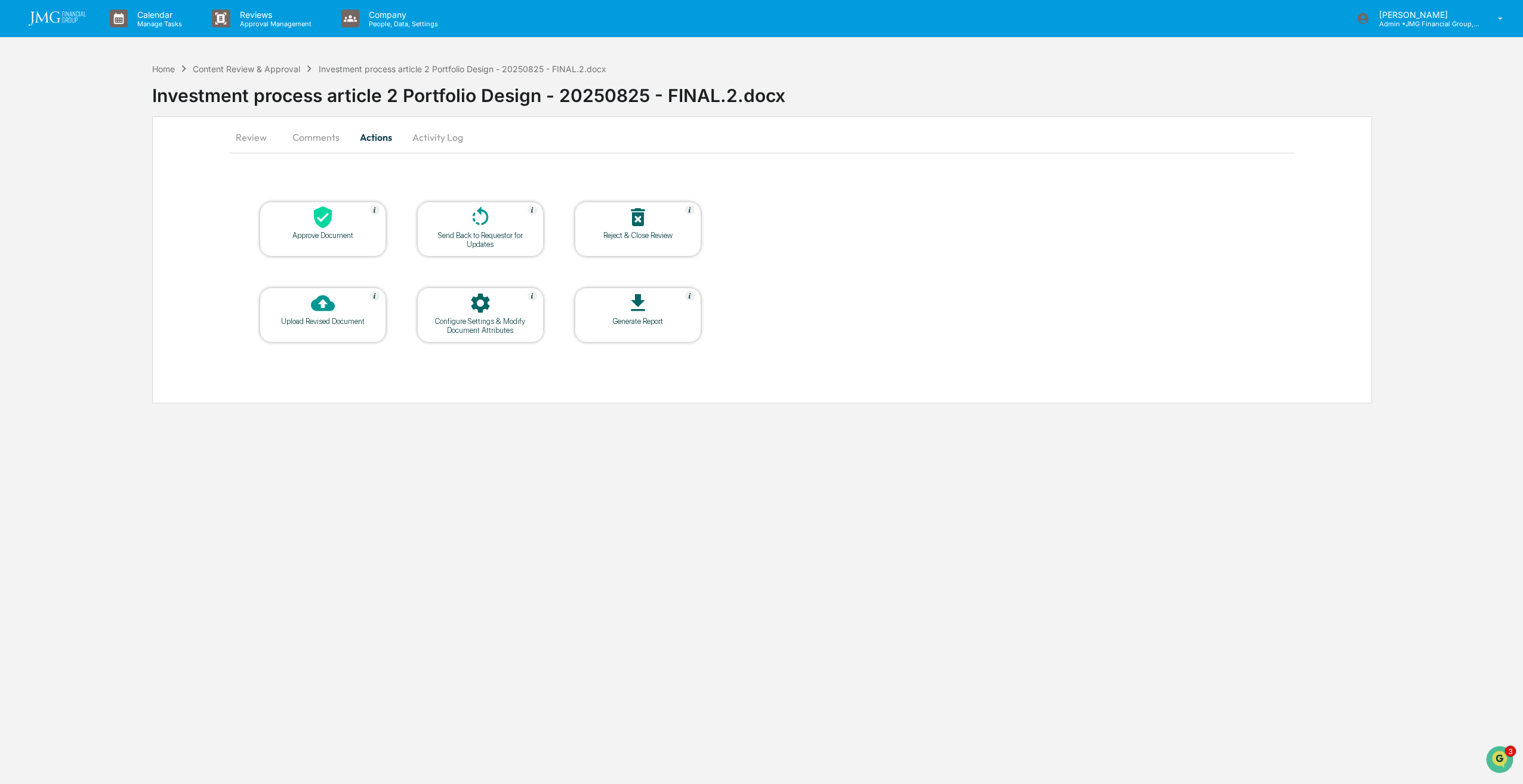
click at [333, 216] on icon at bounding box center [323, 217] width 24 height 24
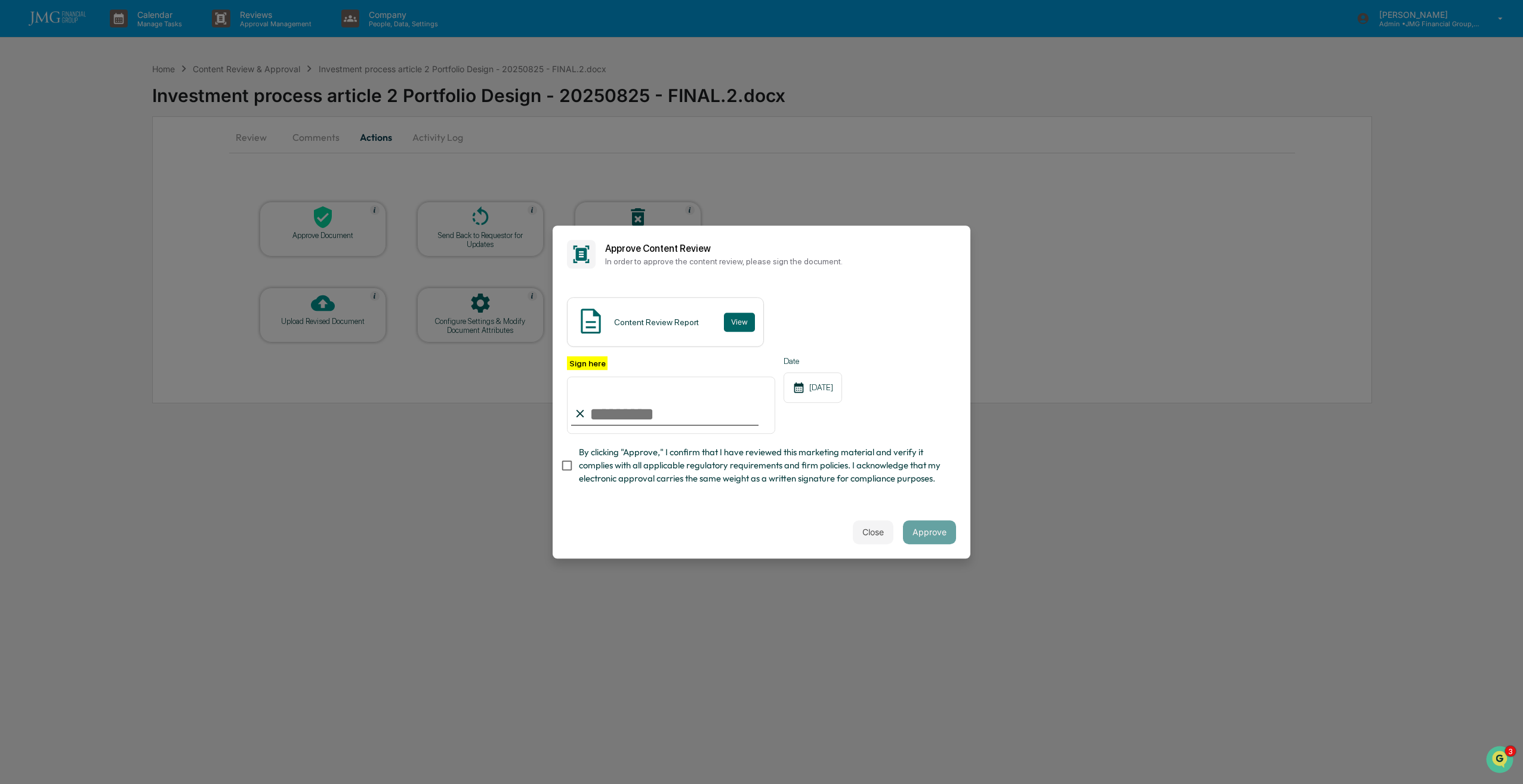
click at [694, 402] on input "Sign here" at bounding box center [671, 405] width 208 height 57
type input "**********"
click at [954, 536] on button "Approve" at bounding box center [930, 532] width 53 height 24
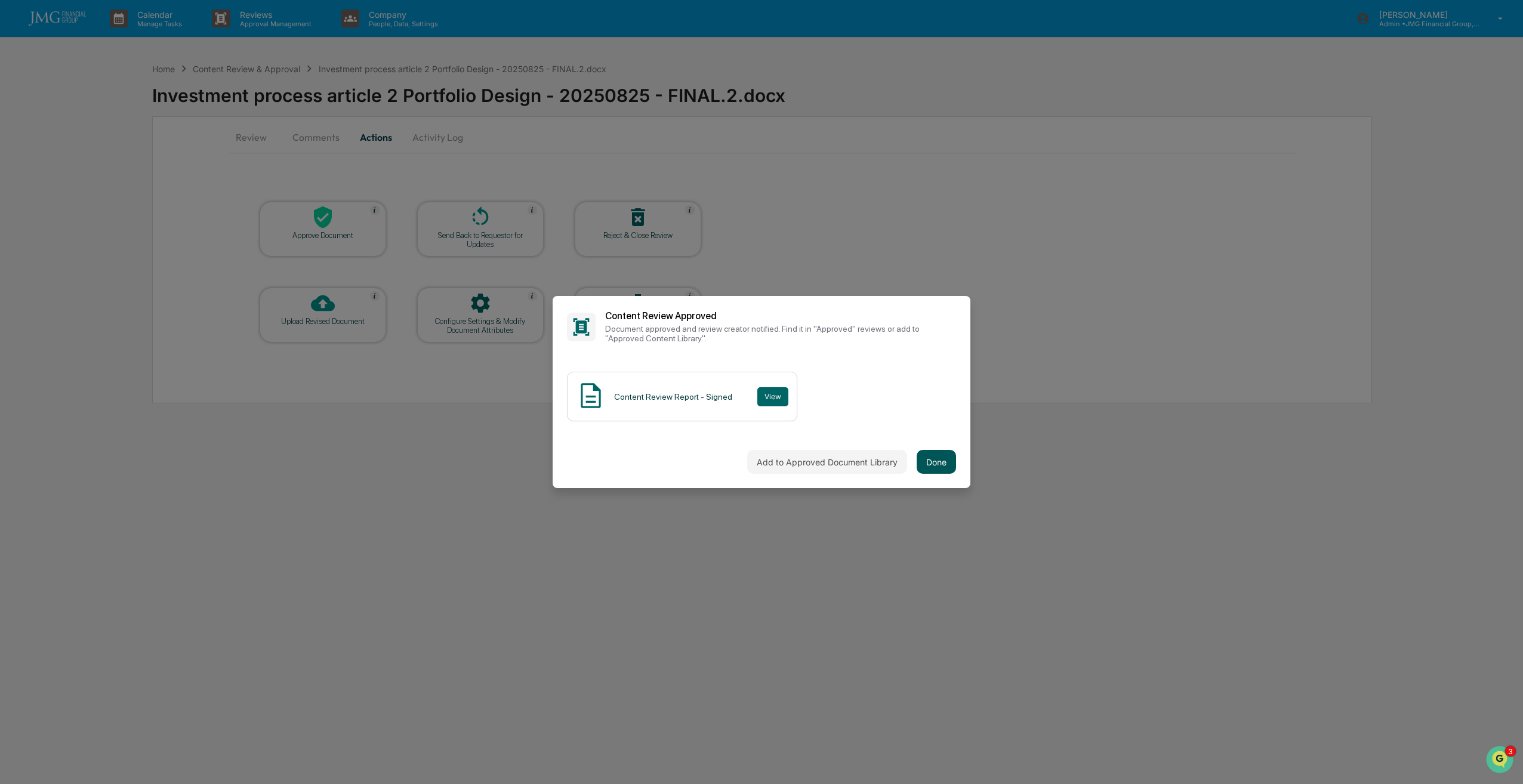
click at [944, 452] on button "Done" at bounding box center [935, 461] width 39 height 24
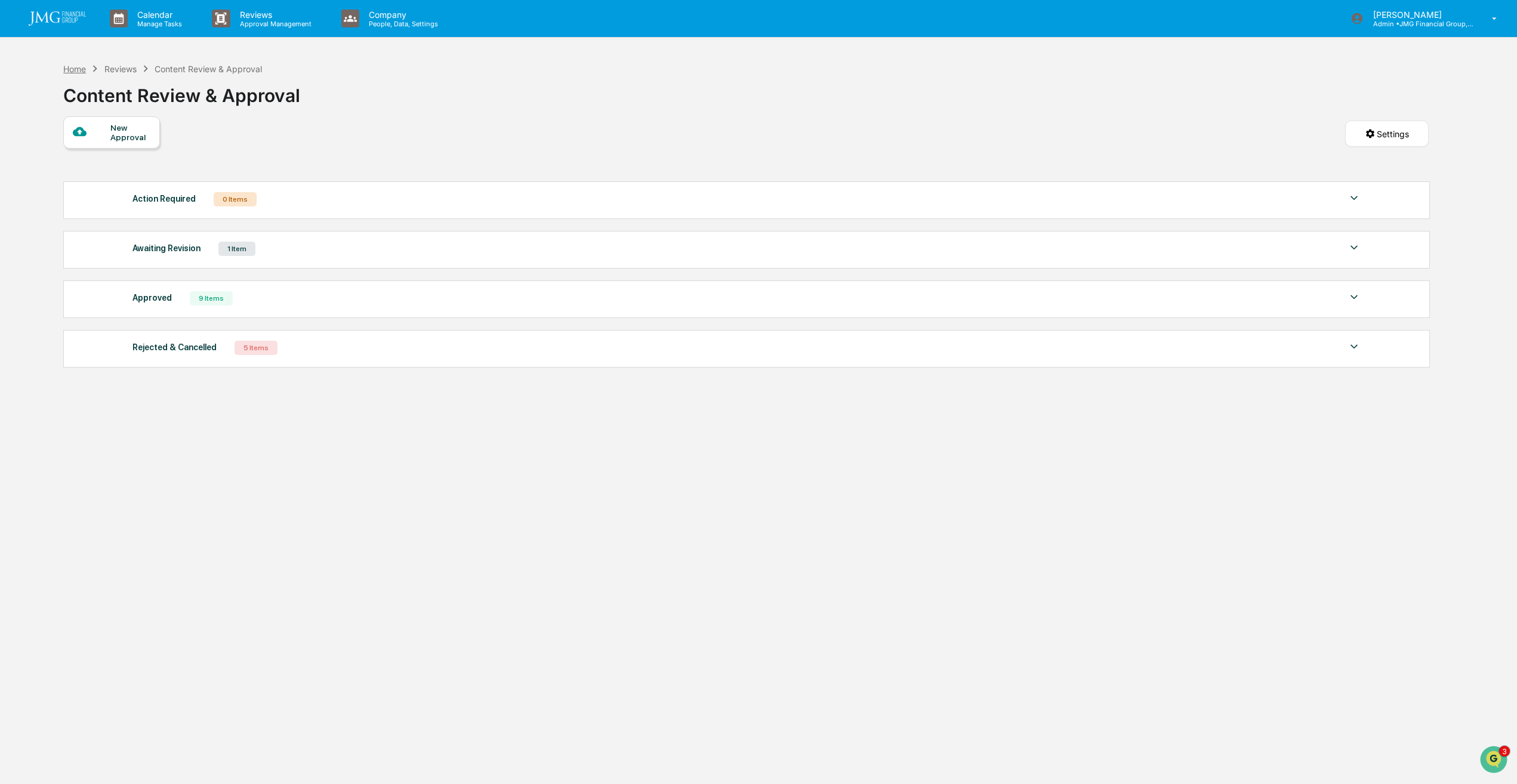
click at [77, 70] on div "Home" at bounding box center [74, 69] width 22 height 10
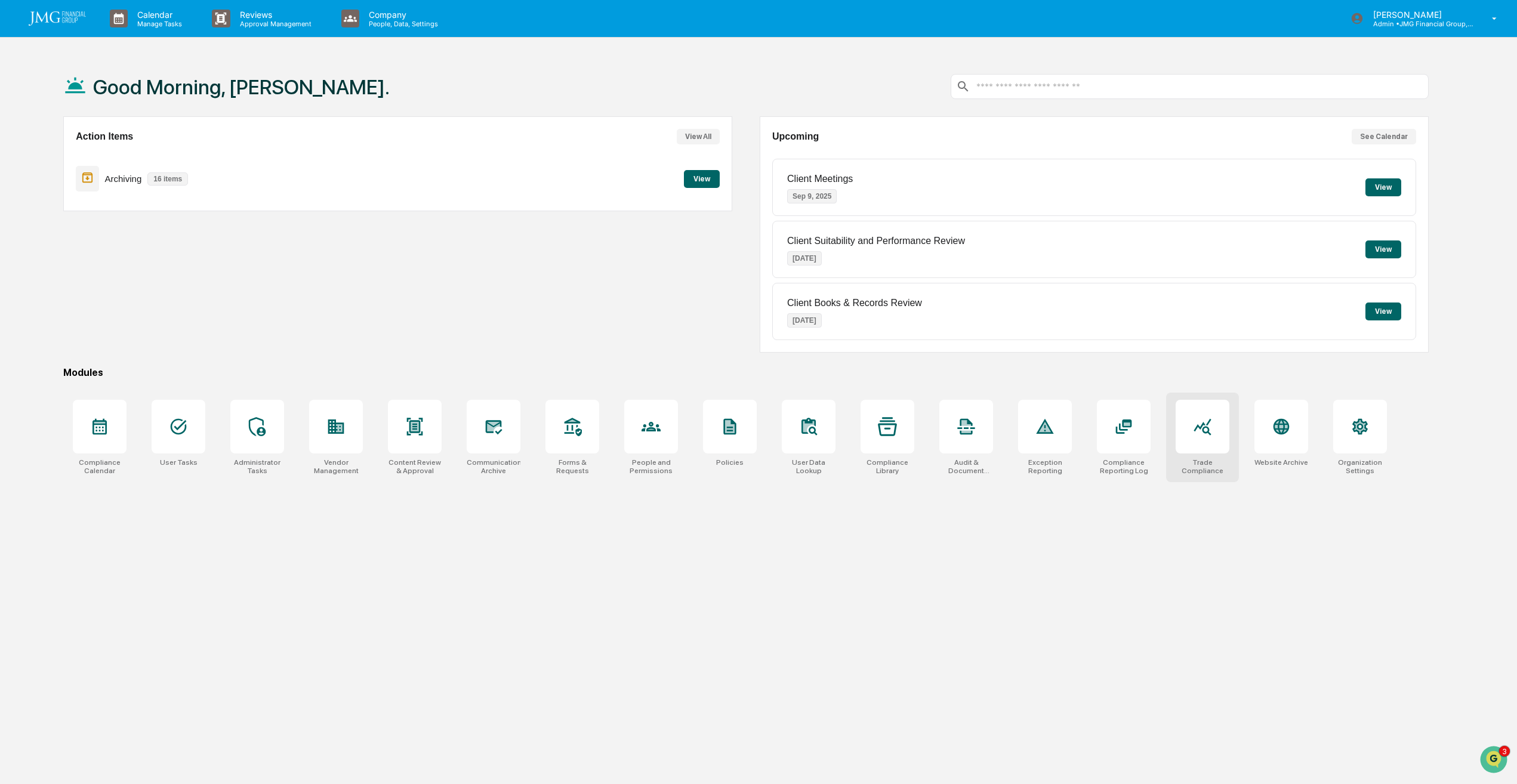
click at [1214, 440] on div at bounding box center [1202, 426] width 54 height 54
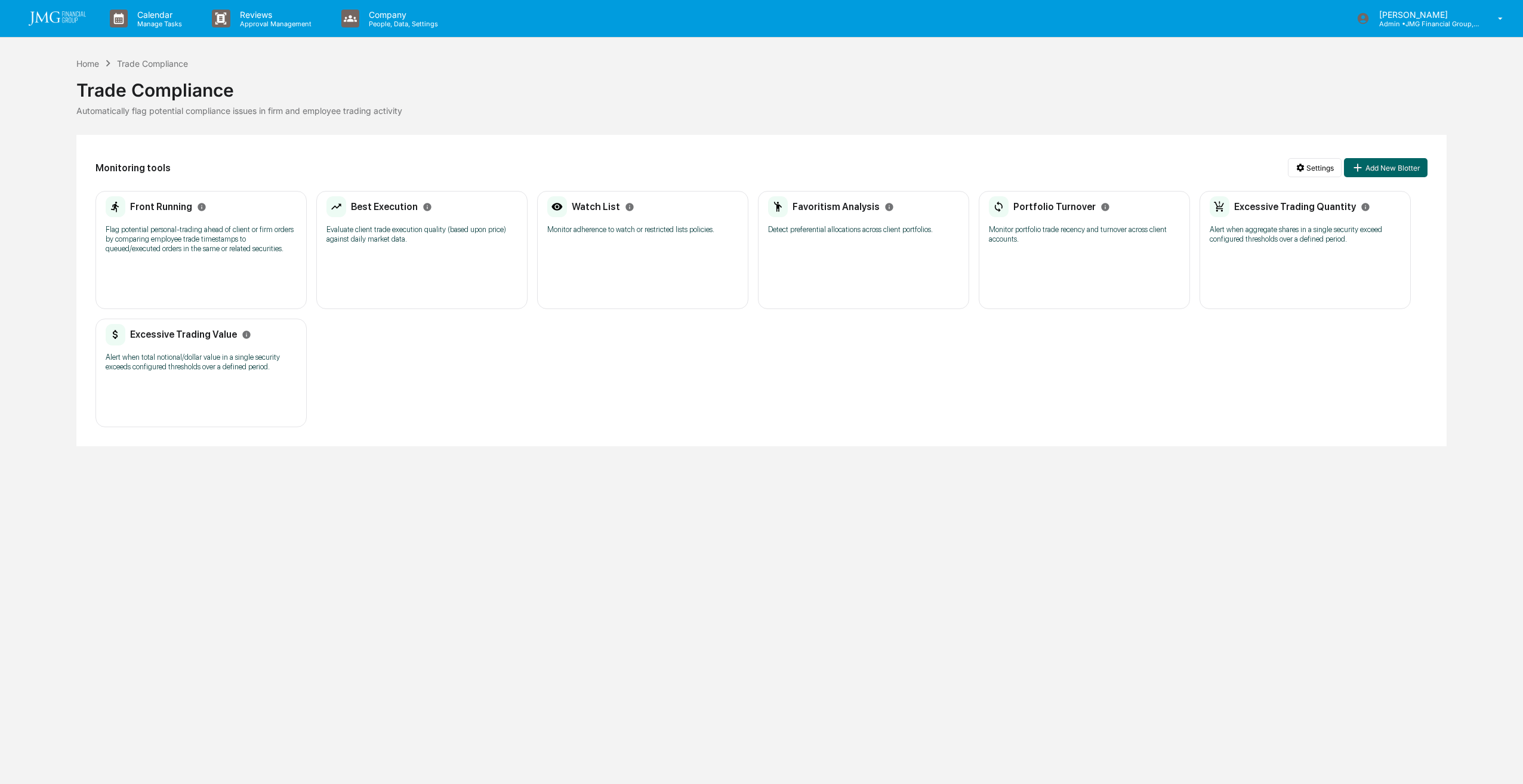
click at [228, 228] on p "Flag potential personal-trading ahead of client or firm orders by comparing emp…" at bounding box center [201, 239] width 191 height 29
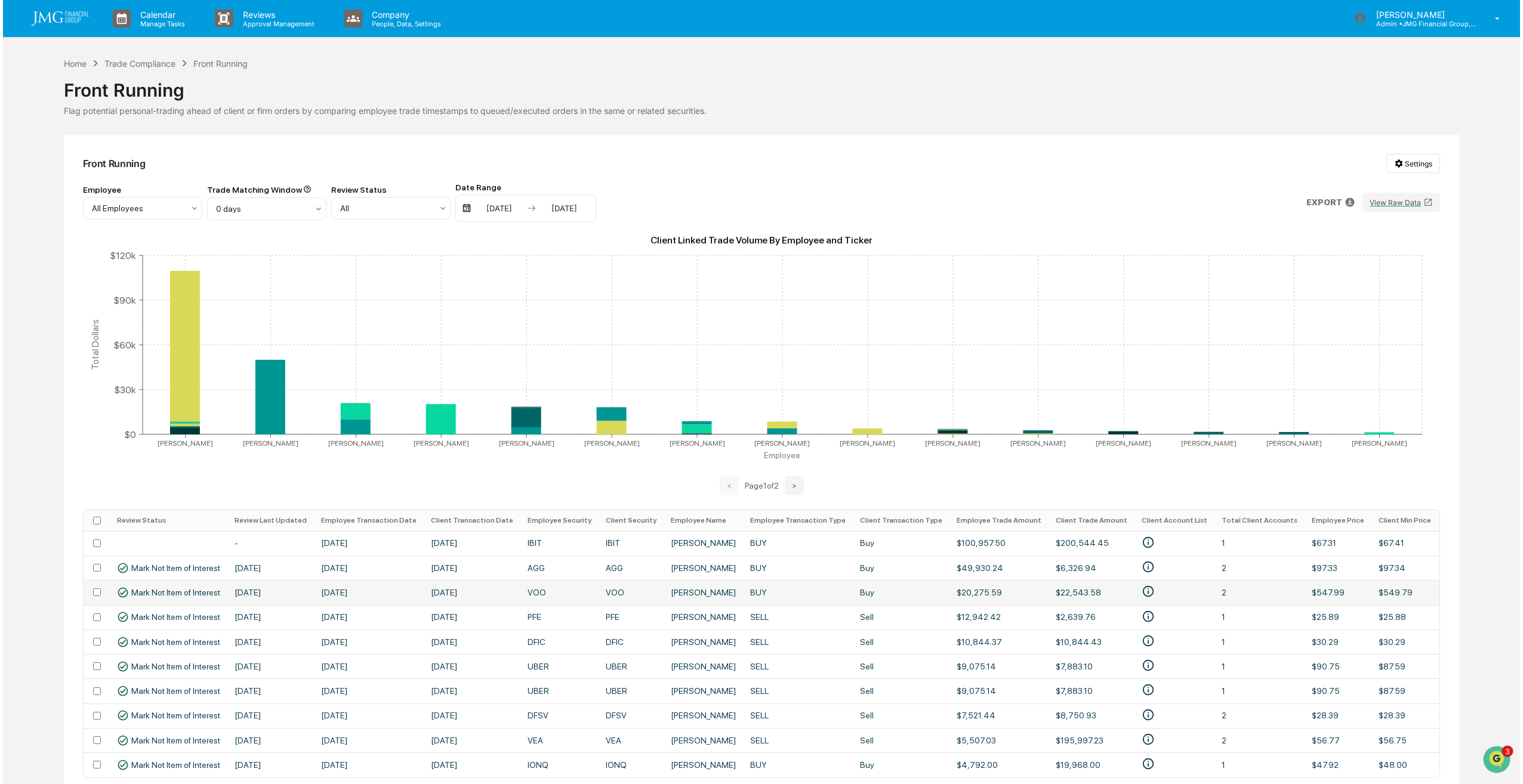
scroll to position [61, 0]
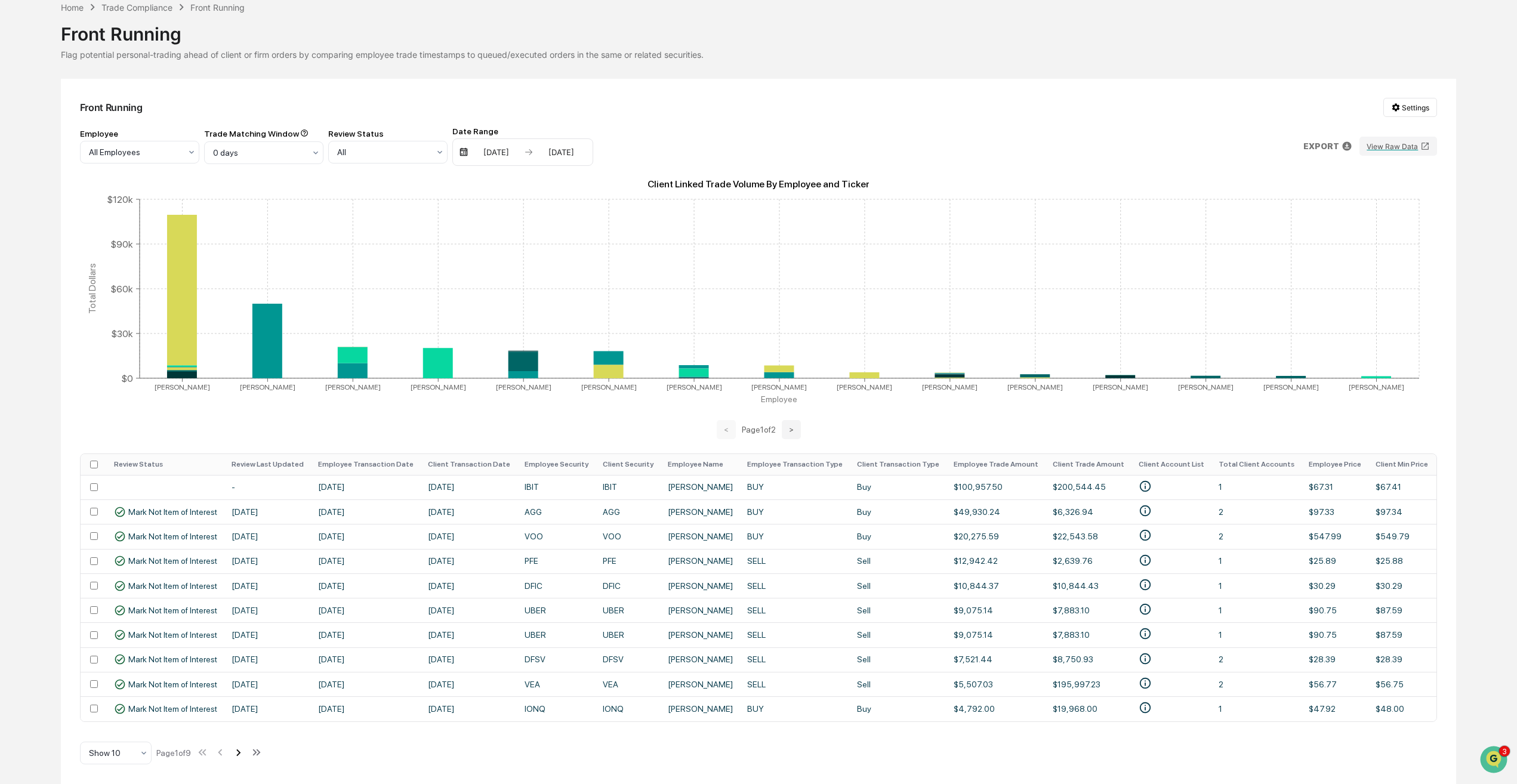
click at [239, 752] on icon at bounding box center [238, 752] width 13 height 13
click at [241, 752] on icon at bounding box center [239, 752] width 13 height 13
click at [241, 752] on icon at bounding box center [241, 752] width 13 height 13
click at [246, 756] on icon at bounding box center [240, 752] width 13 height 13
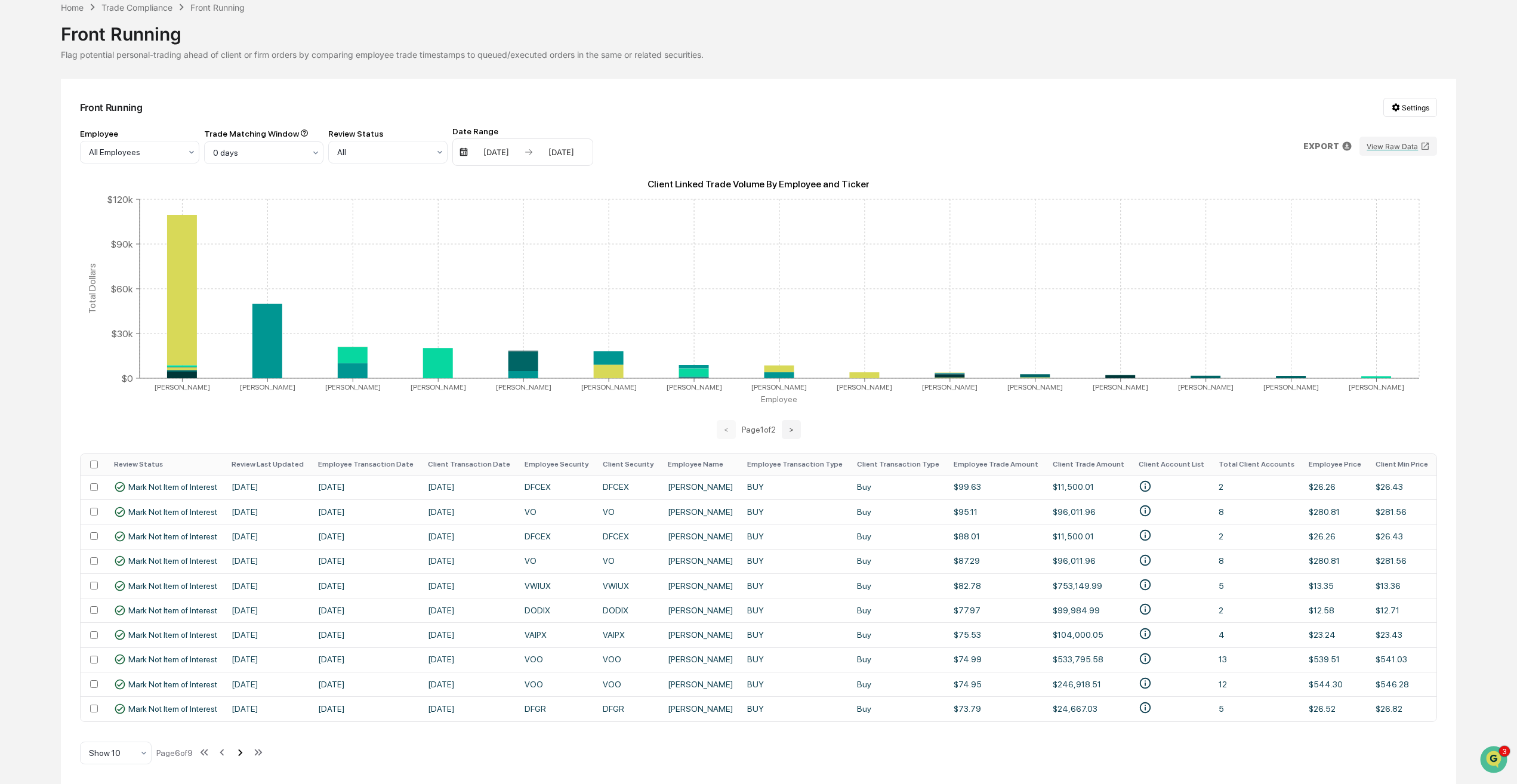
click at [246, 754] on icon at bounding box center [240, 752] width 13 height 13
click at [226, 757] on icon at bounding box center [222, 752] width 13 height 13
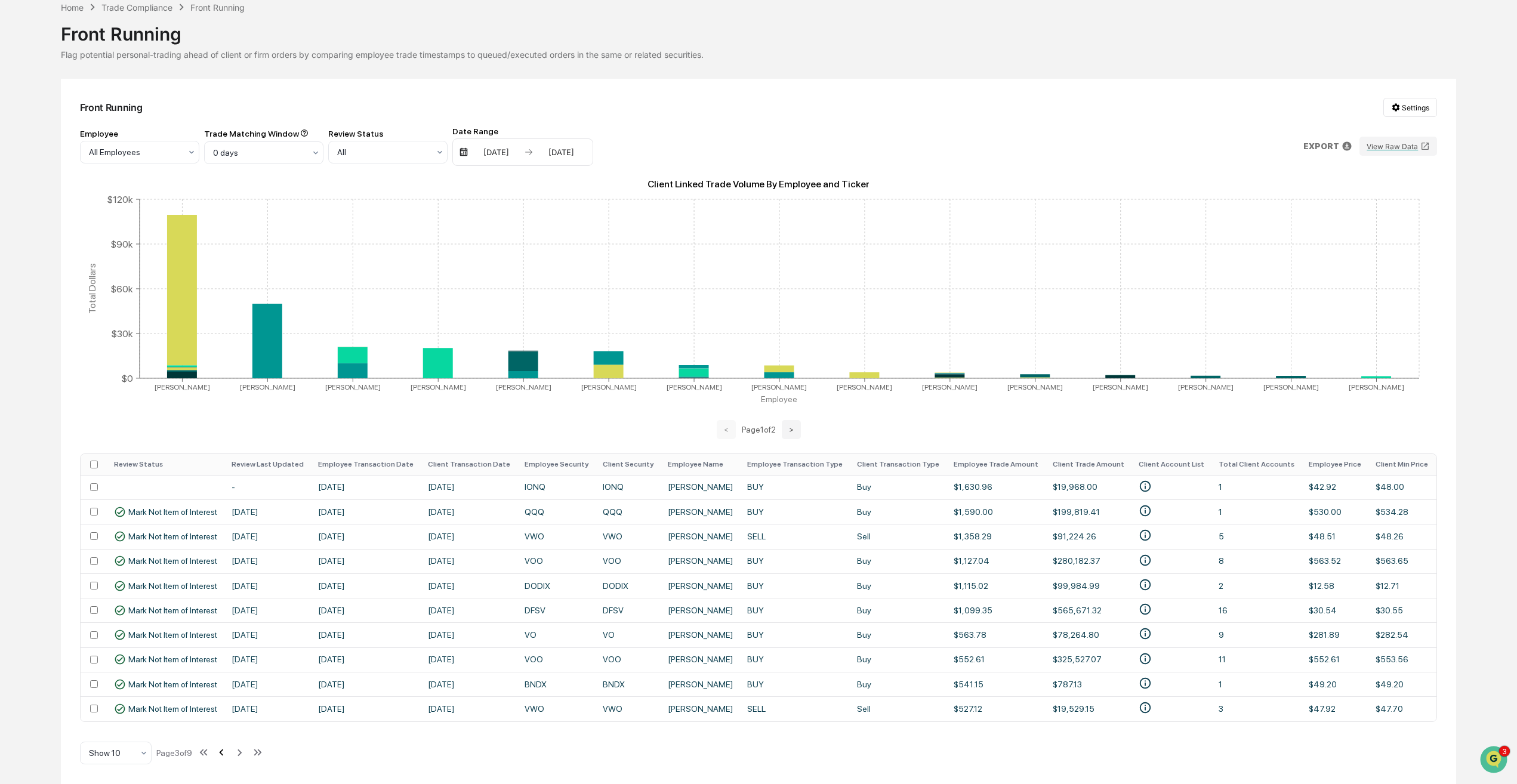
click at [226, 757] on icon at bounding box center [222, 752] width 13 height 13
click at [156, 460] on th "Review Status" at bounding box center [166, 464] width 118 height 21
click at [184, 458] on th "Review Status" at bounding box center [166, 464] width 118 height 21
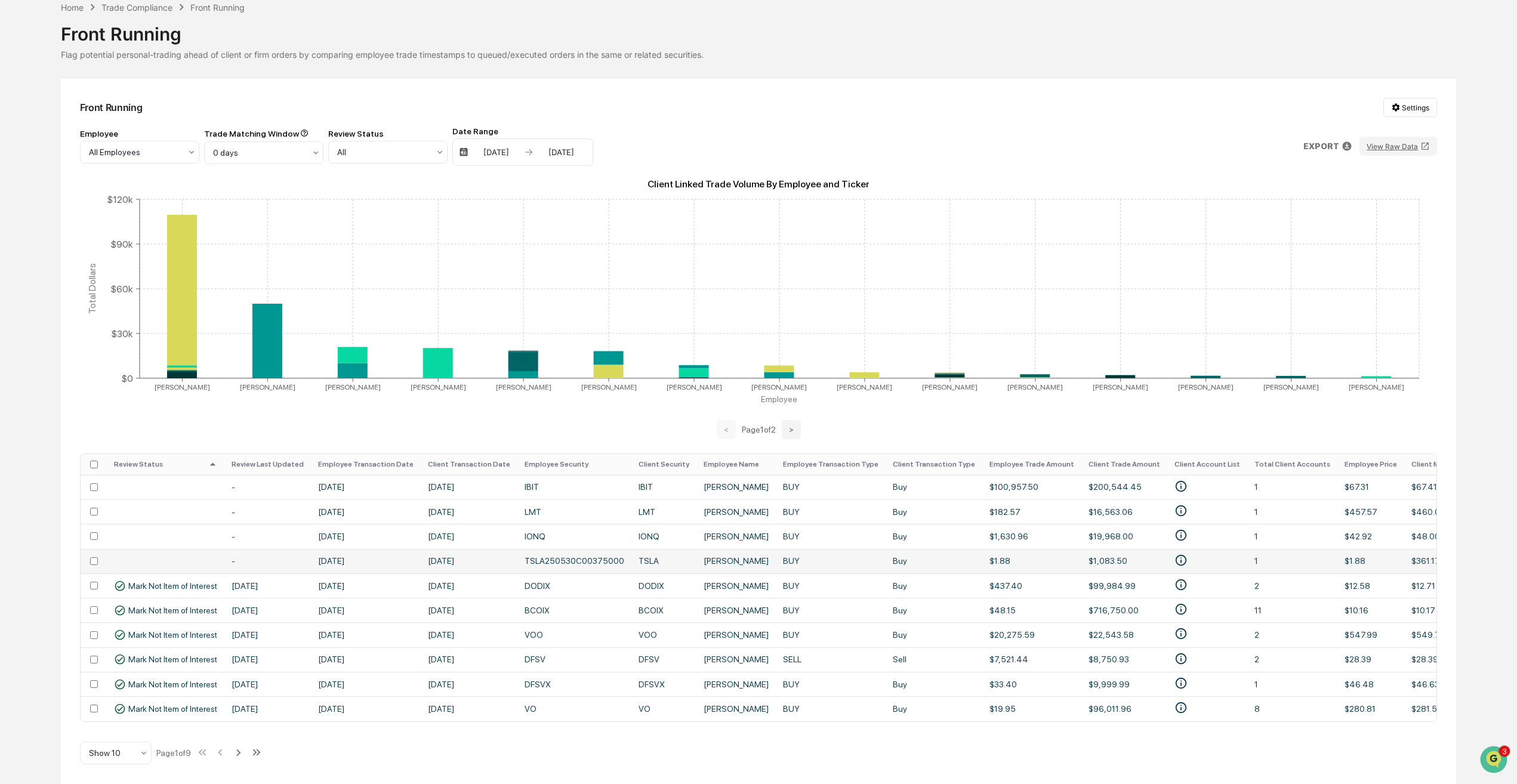
click at [386, 553] on td "[DATE]" at bounding box center [366, 561] width 110 height 24
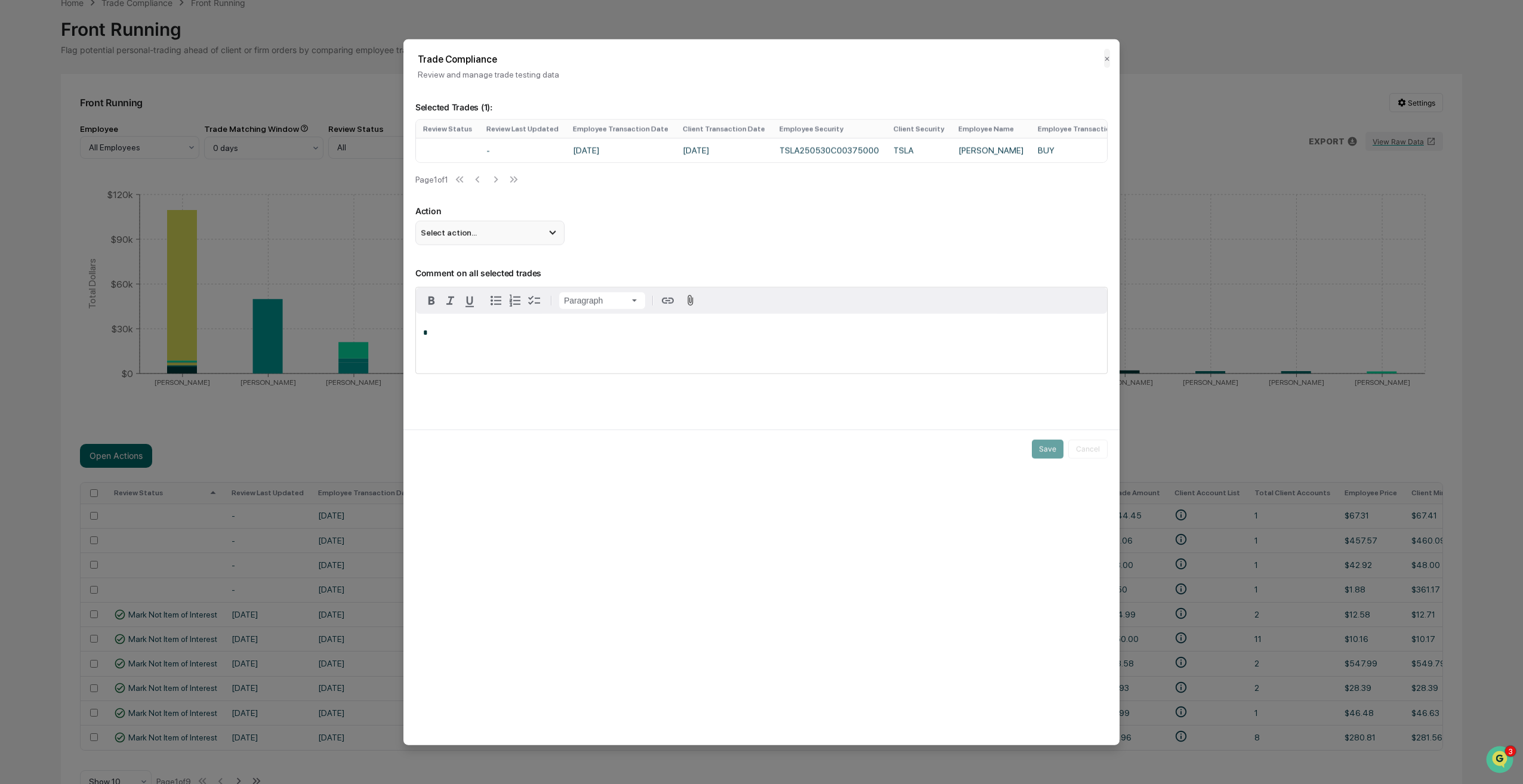
click at [547, 239] on icon at bounding box center [553, 233] width 13 height 13
click at [520, 277] on div "Mark Not Item of Interest" at bounding box center [490, 280] width 149 height 22
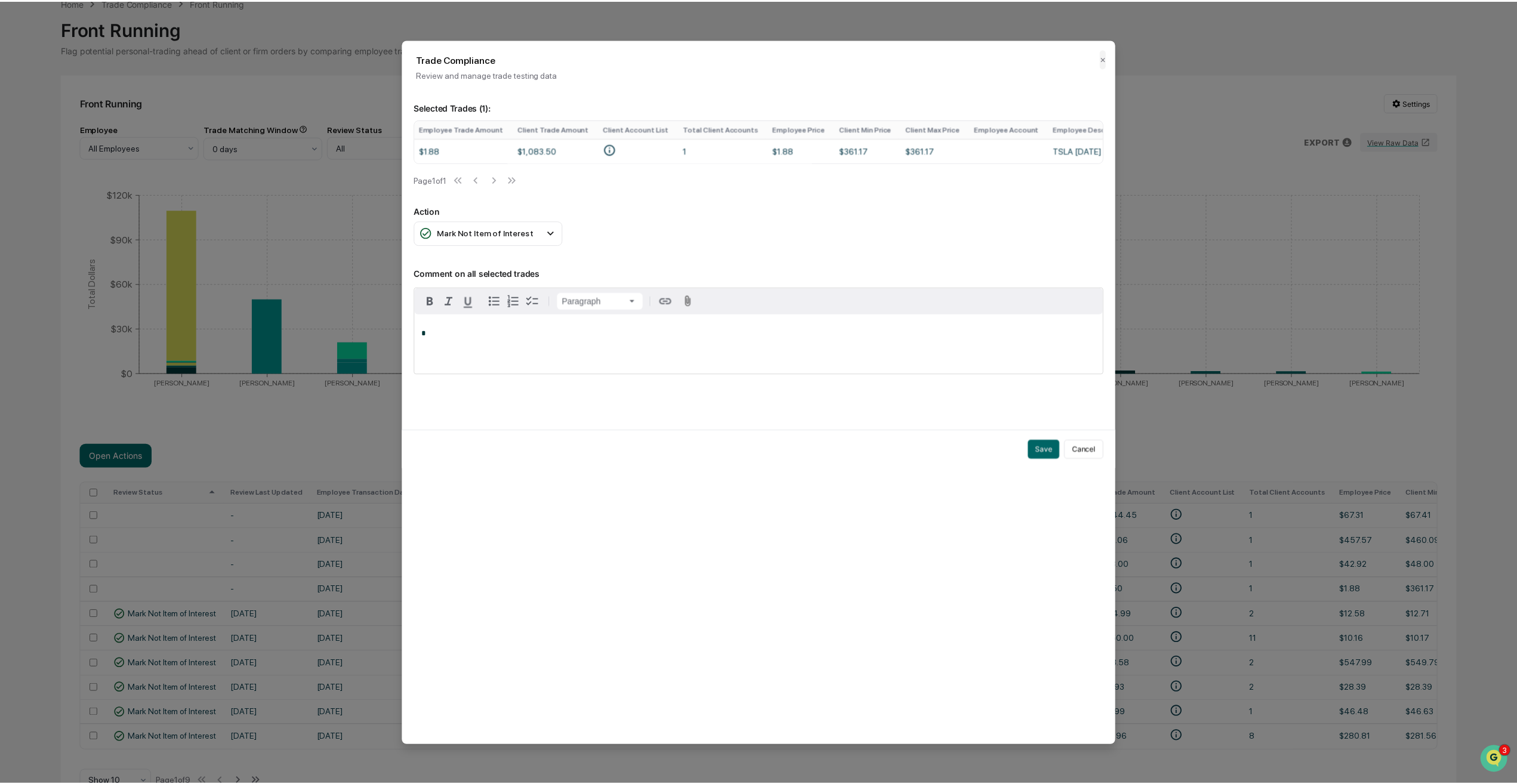
scroll to position [0, 0]
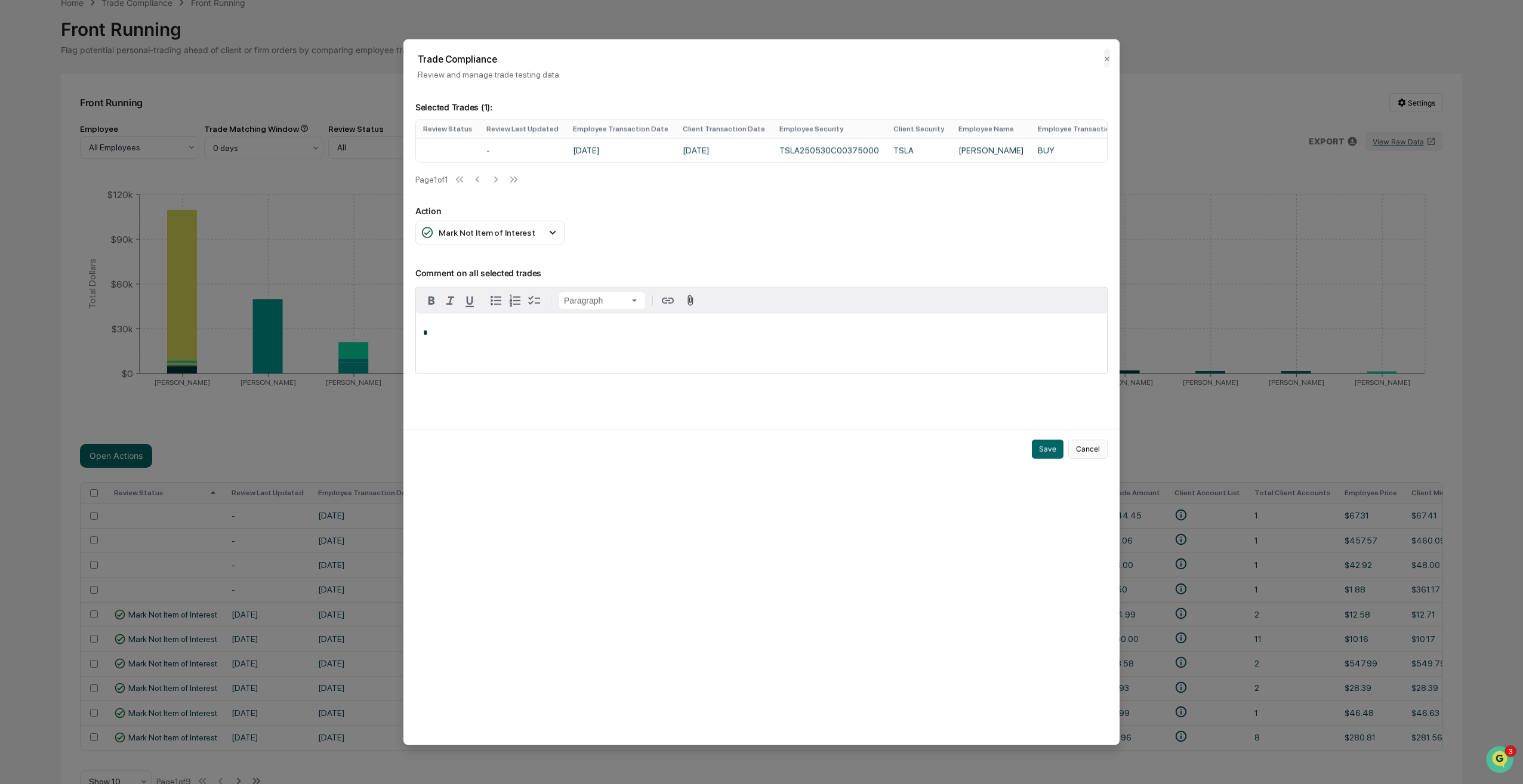
click at [1082, 457] on button "Cancel" at bounding box center [1087, 448] width 39 height 19
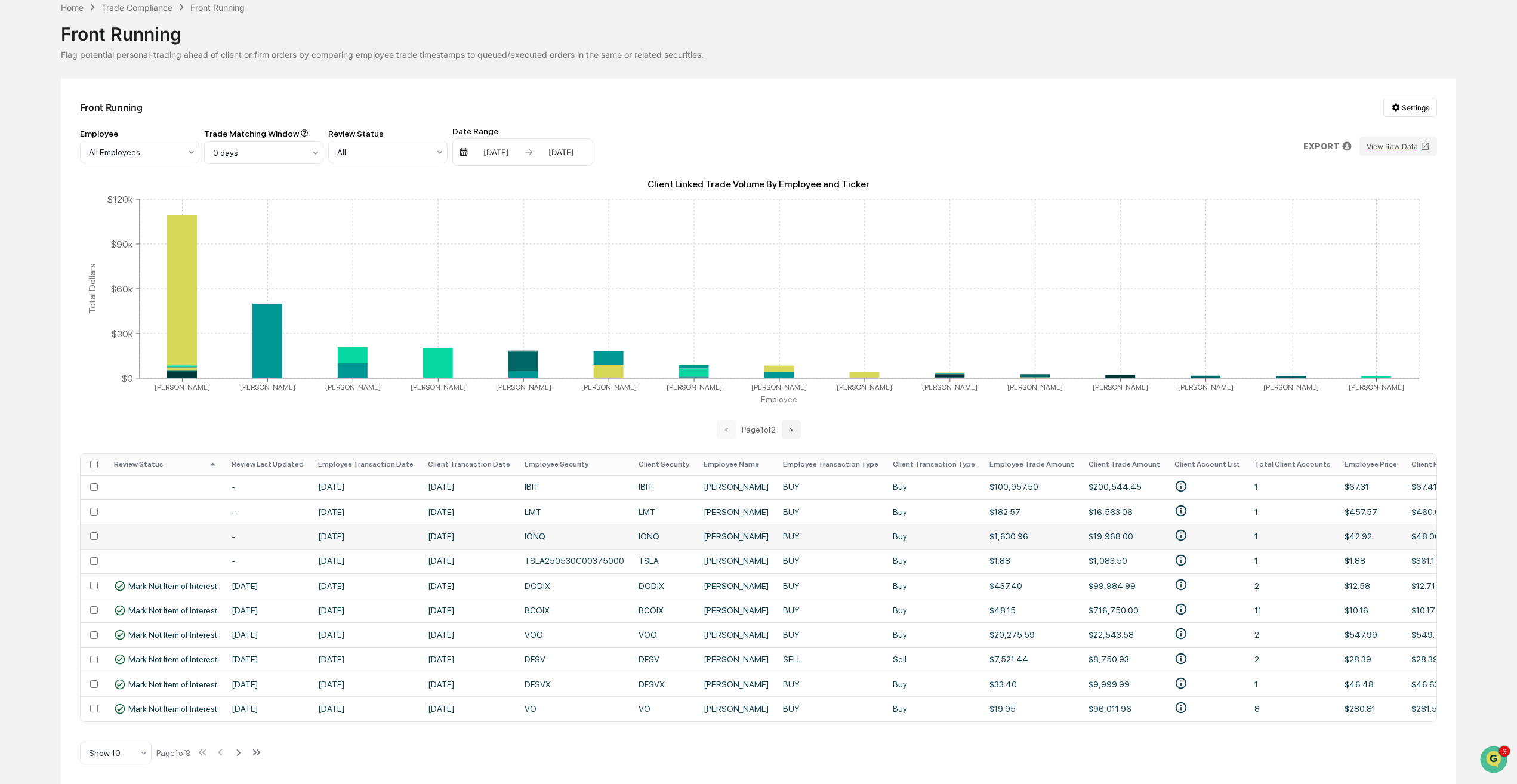
click at [190, 538] on td at bounding box center [166, 535] width 118 height 24
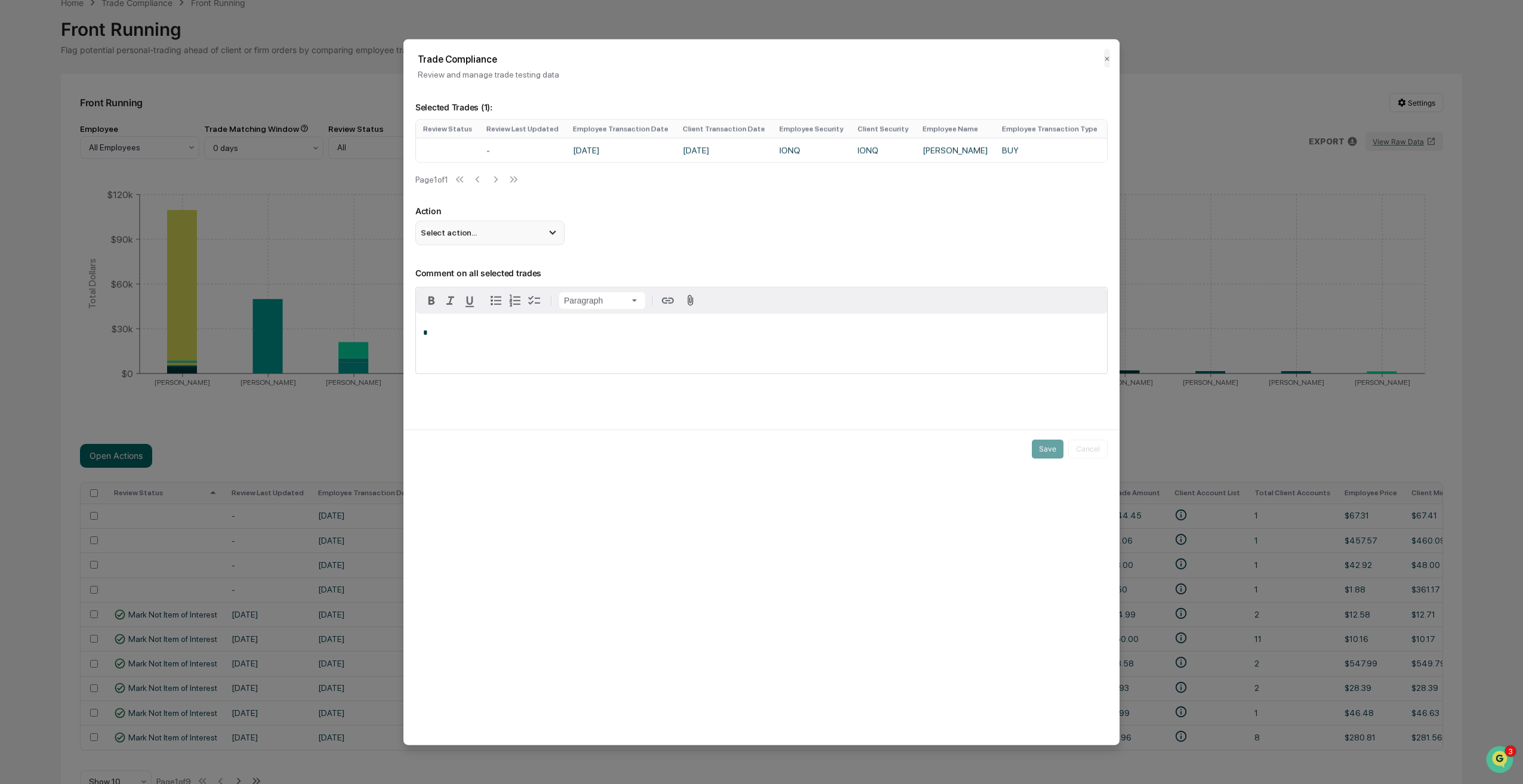
click at [480, 232] on div "Select action..." at bounding box center [490, 232] width 149 height 24
click at [481, 284] on div "Mark Not Item of Interest" at bounding box center [490, 280] width 139 height 13
click at [1055, 457] on button "Save" at bounding box center [1047, 448] width 32 height 19
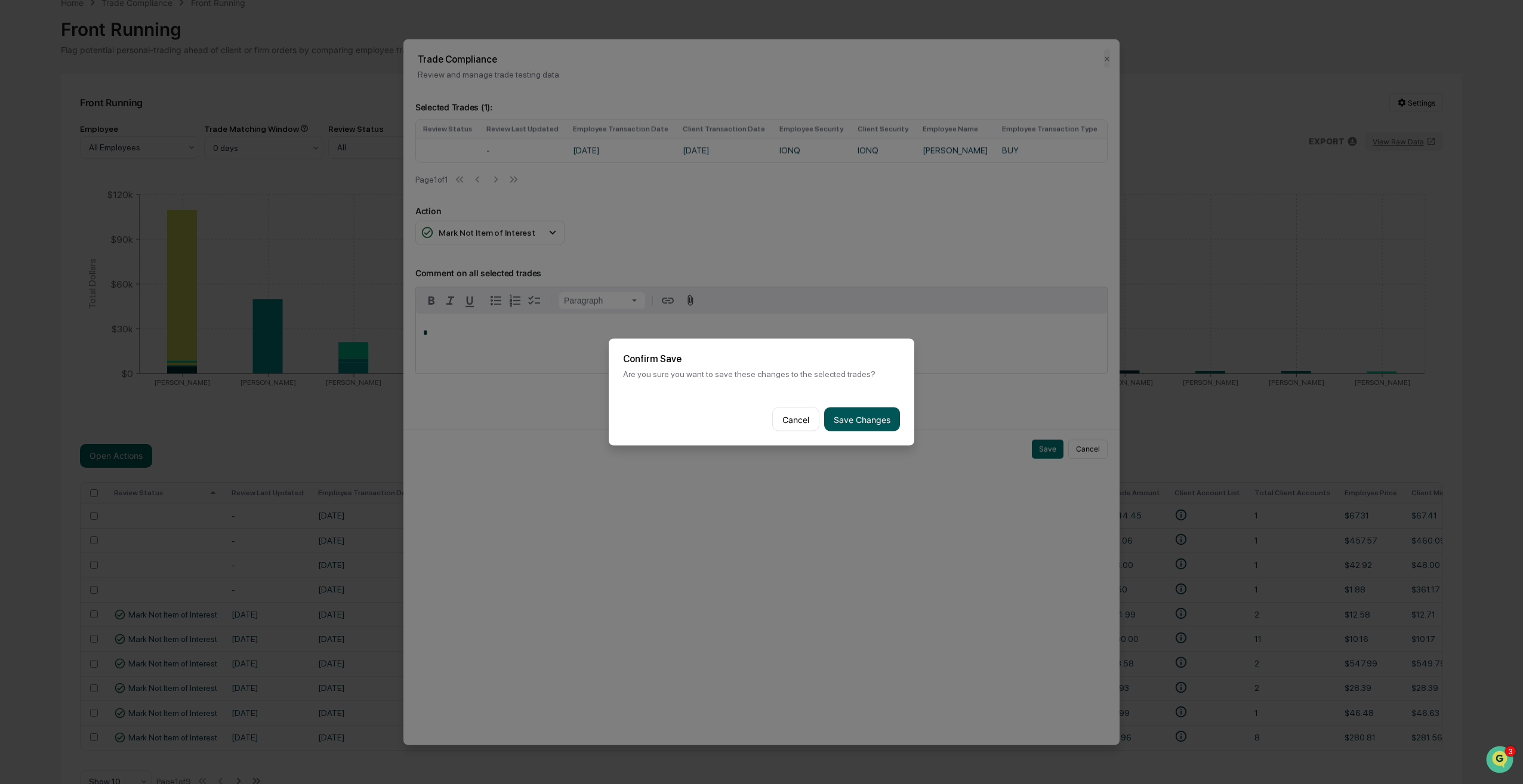
click at [878, 419] on button "Save Changes" at bounding box center [862, 419] width 76 height 24
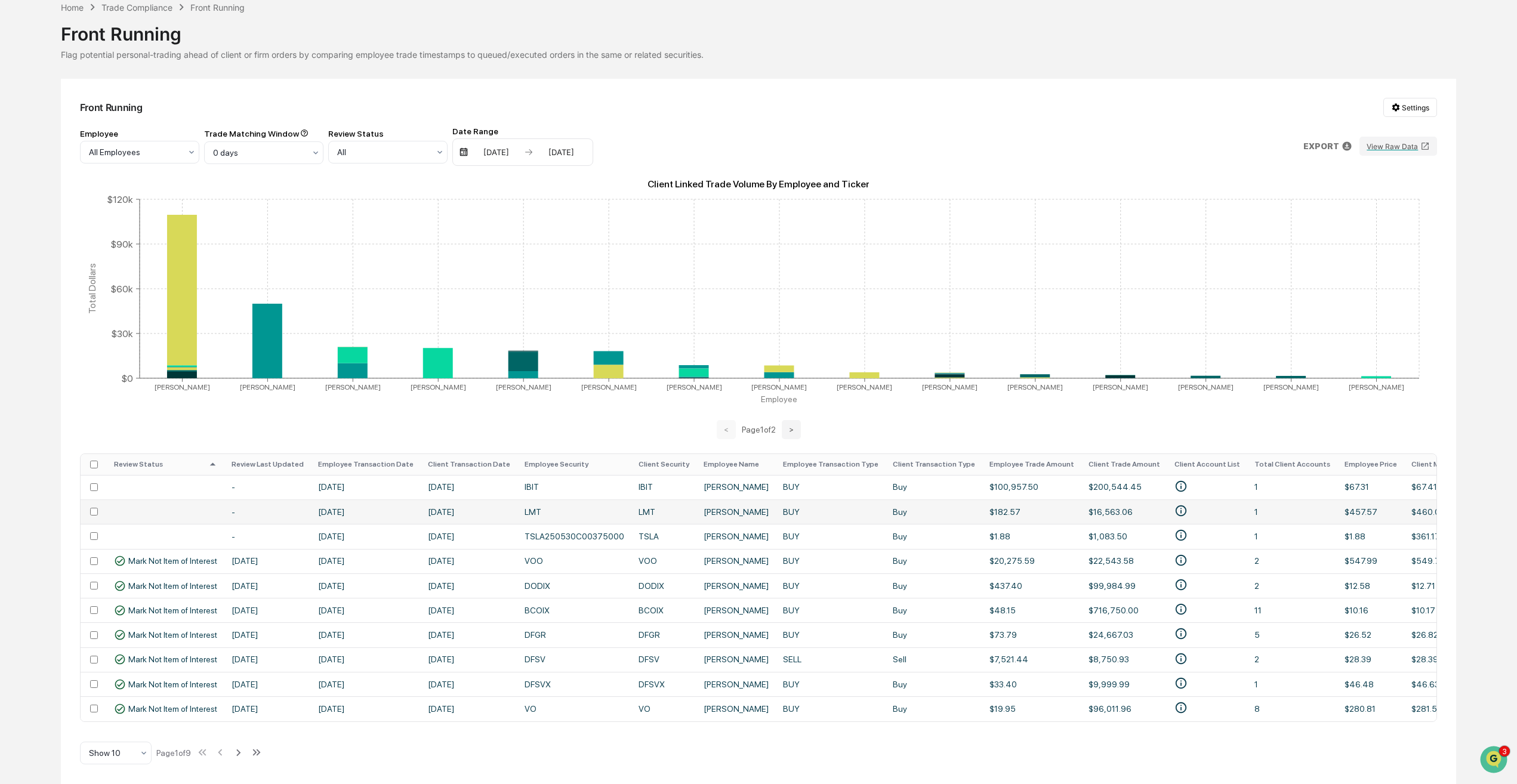
click at [266, 509] on td "-" at bounding box center [267, 511] width 86 height 24
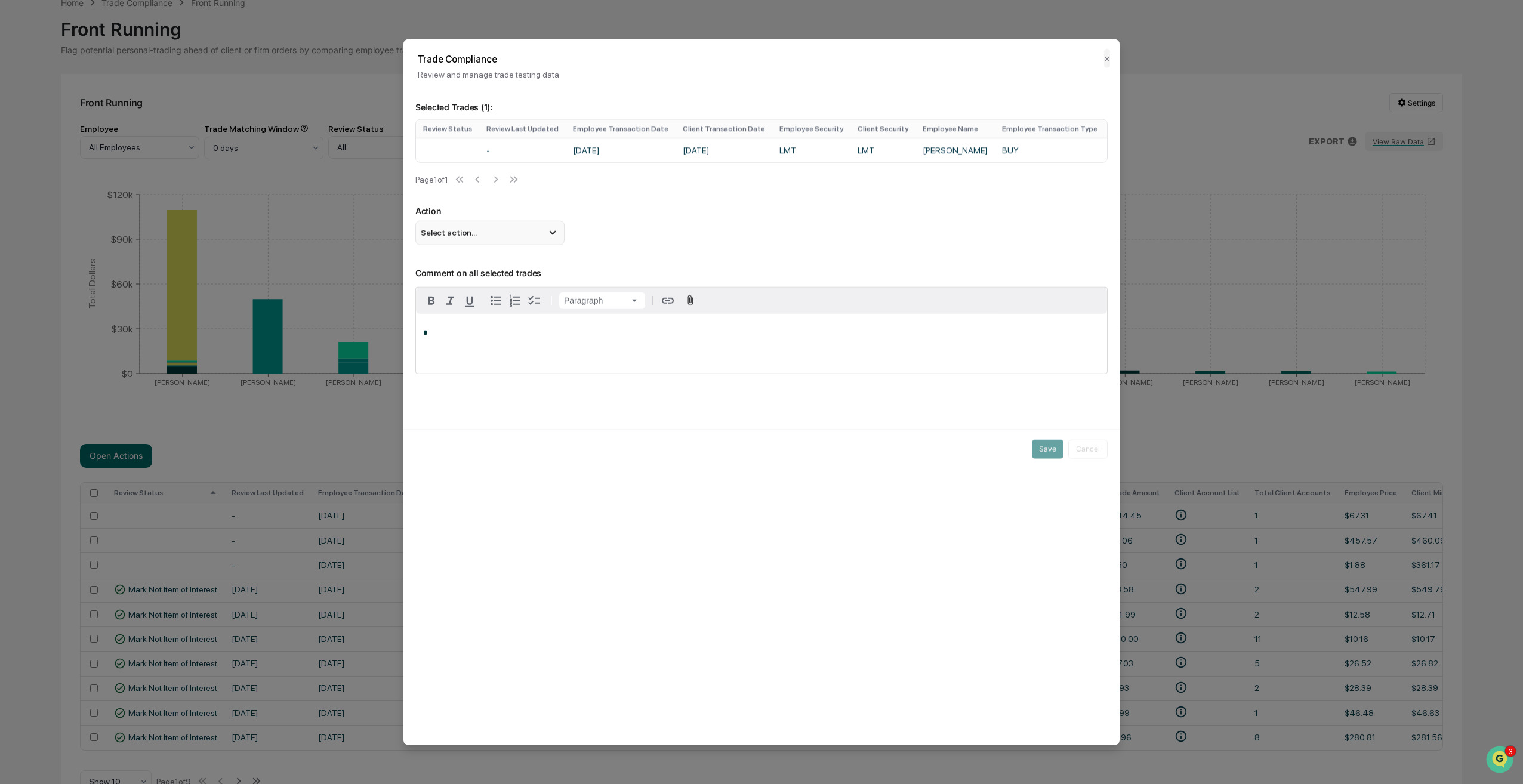
click at [515, 245] on div "Select action..." at bounding box center [490, 232] width 149 height 24
click at [506, 277] on div "Mark Not Item of Interest" at bounding box center [490, 280] width 149 height 22
click at [1048, 451] on button "Save" at bounding box center [1047, 448] width 32 height 19
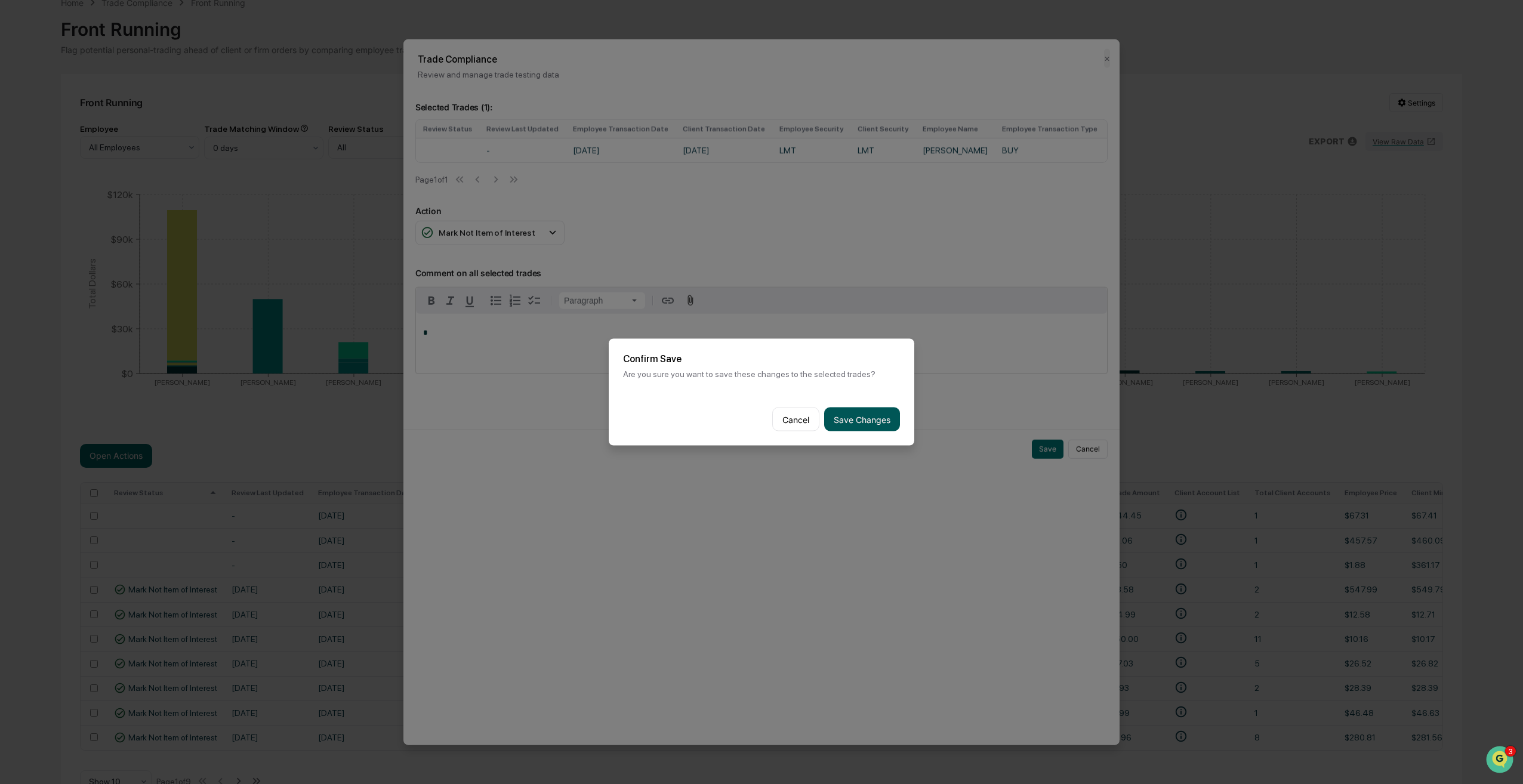
click at [876, 418] on button "Save Changes" at bounding box center [862, 419] width 76 height 24
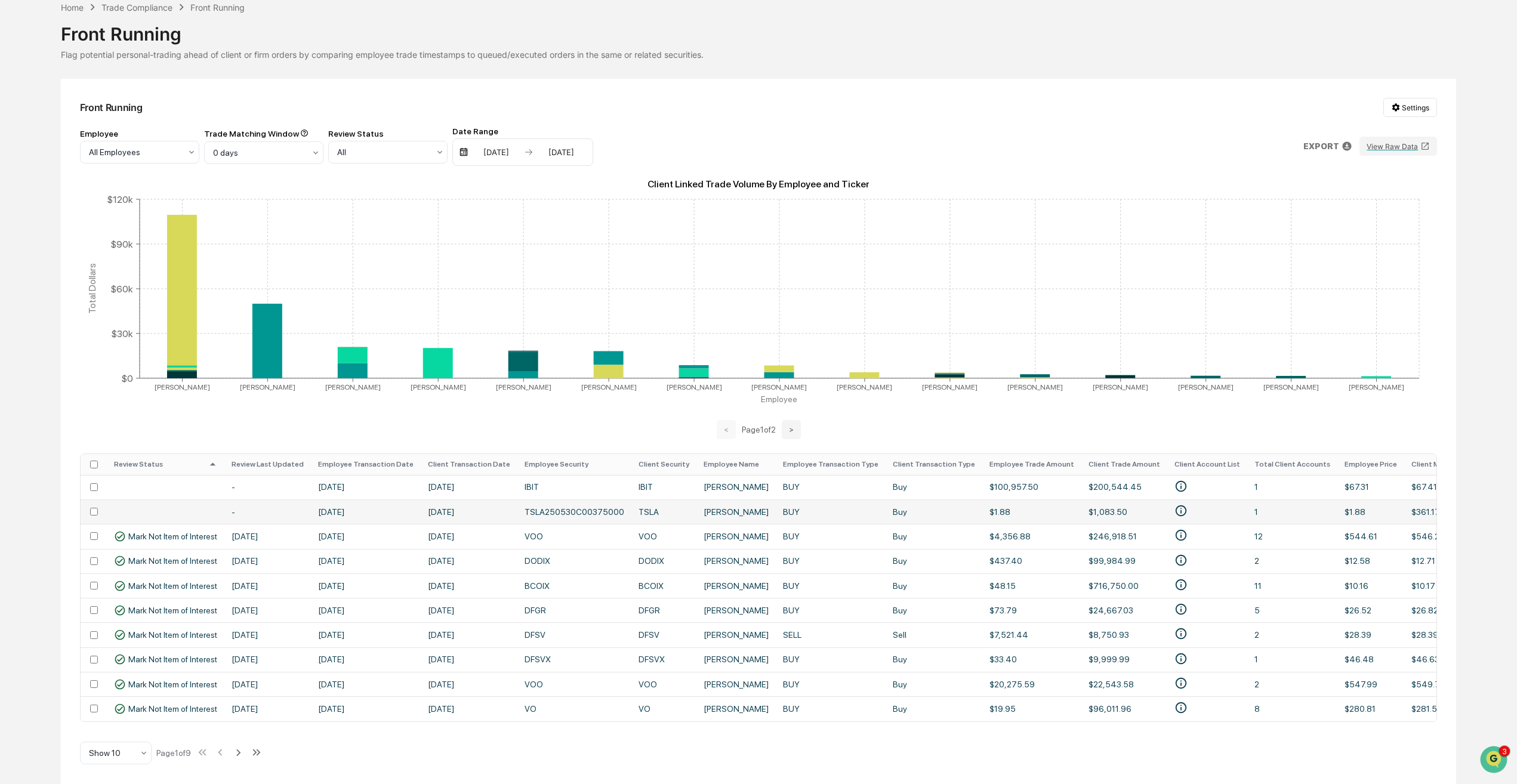
click at [159, 509] on td at bounding box center [166, 511] width 118 height 24
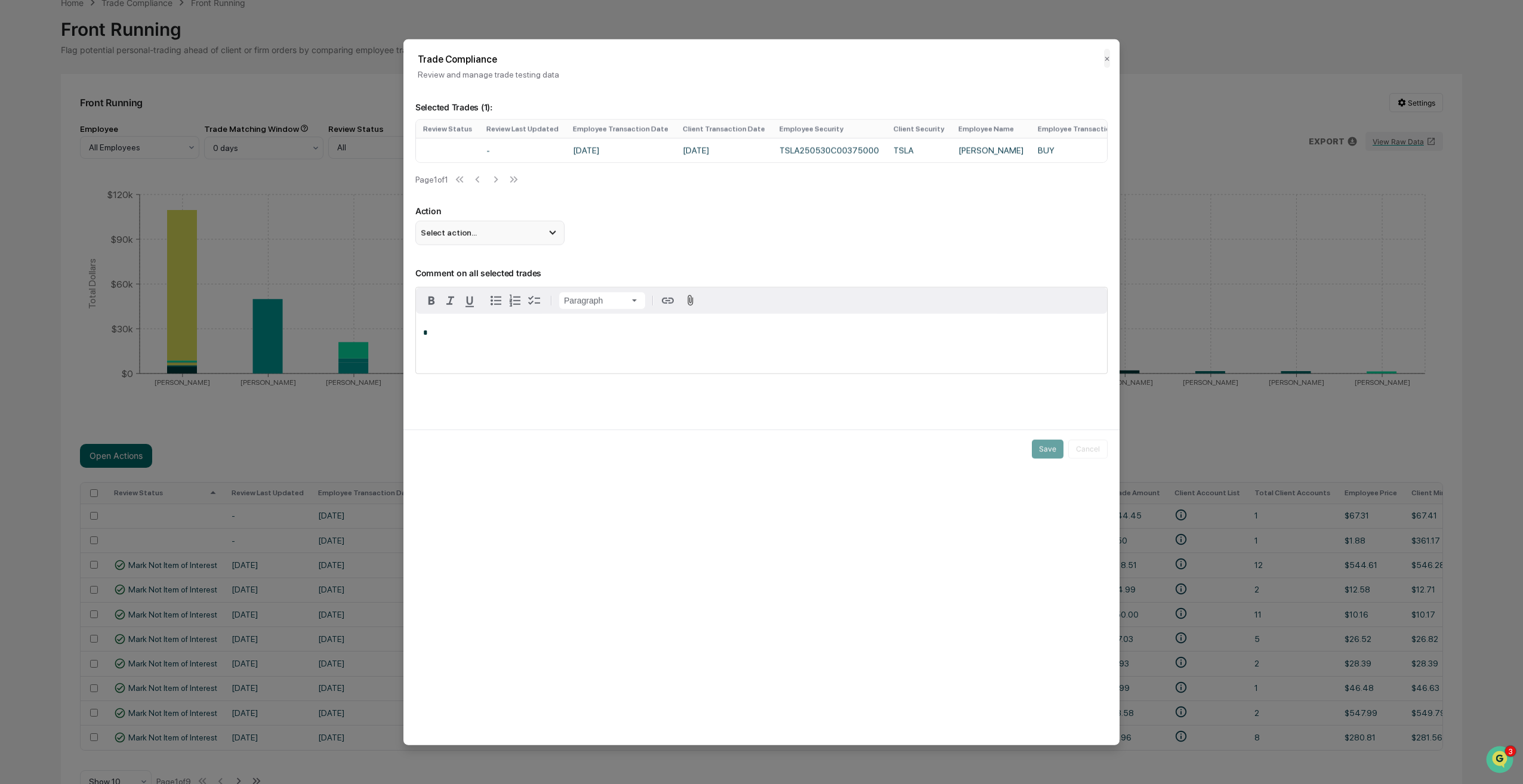
click at [554, 239] on icon at bounding box center [553, 233] width 13 height 13
click at [509, 277] on div "Mark Not Item of Interest" at bounding box center [490, 280] width 149 height 22
click at [1052, 451] on button "Save" at bounding box center [1047, 448] width 32 height 19
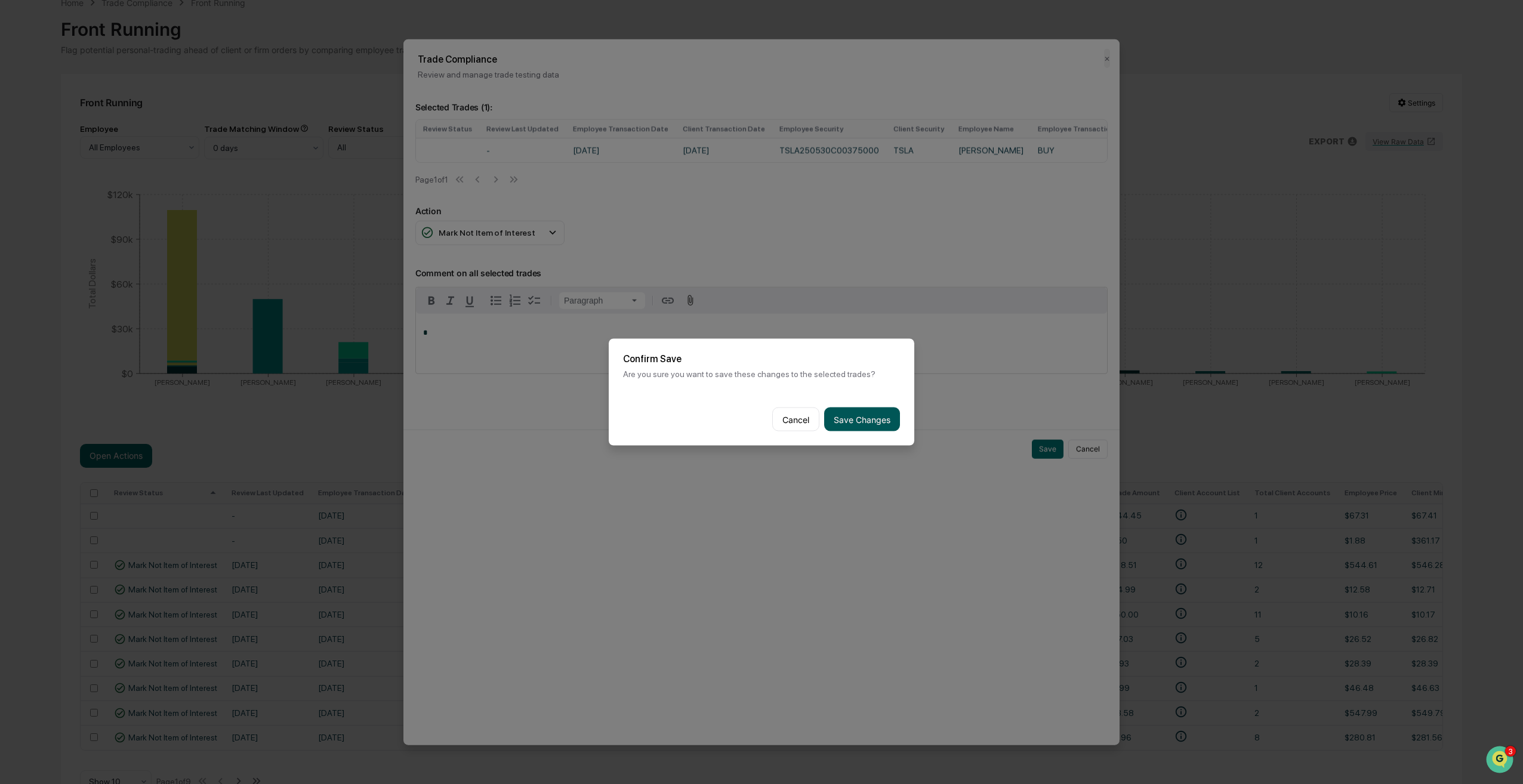
click at [859, 419] on button "Save Changes" at bounding box center [862, 419] width 76 height 24
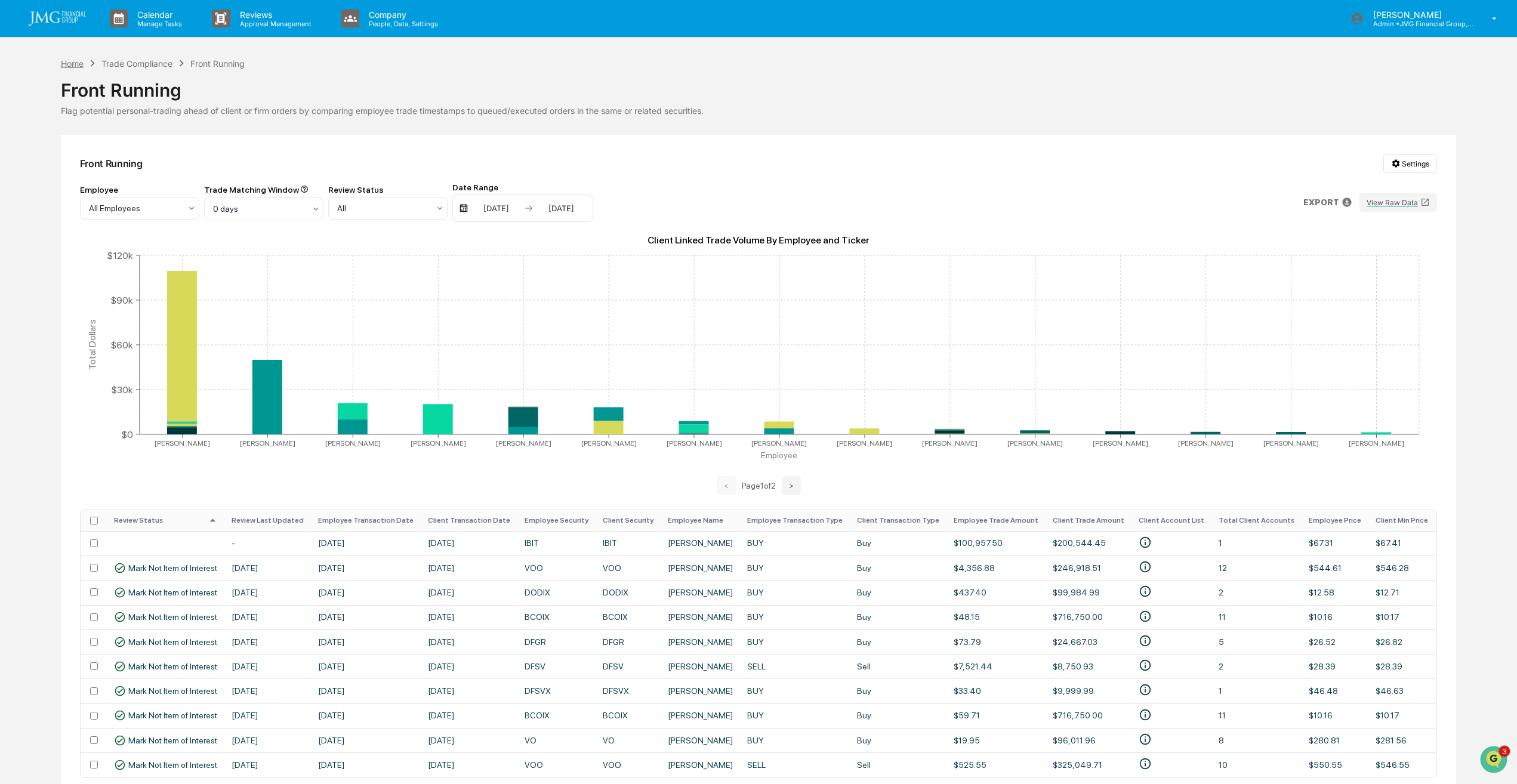
click at [71, 63] on div "Home" at bounding box center [71, 63] width 22 height 10
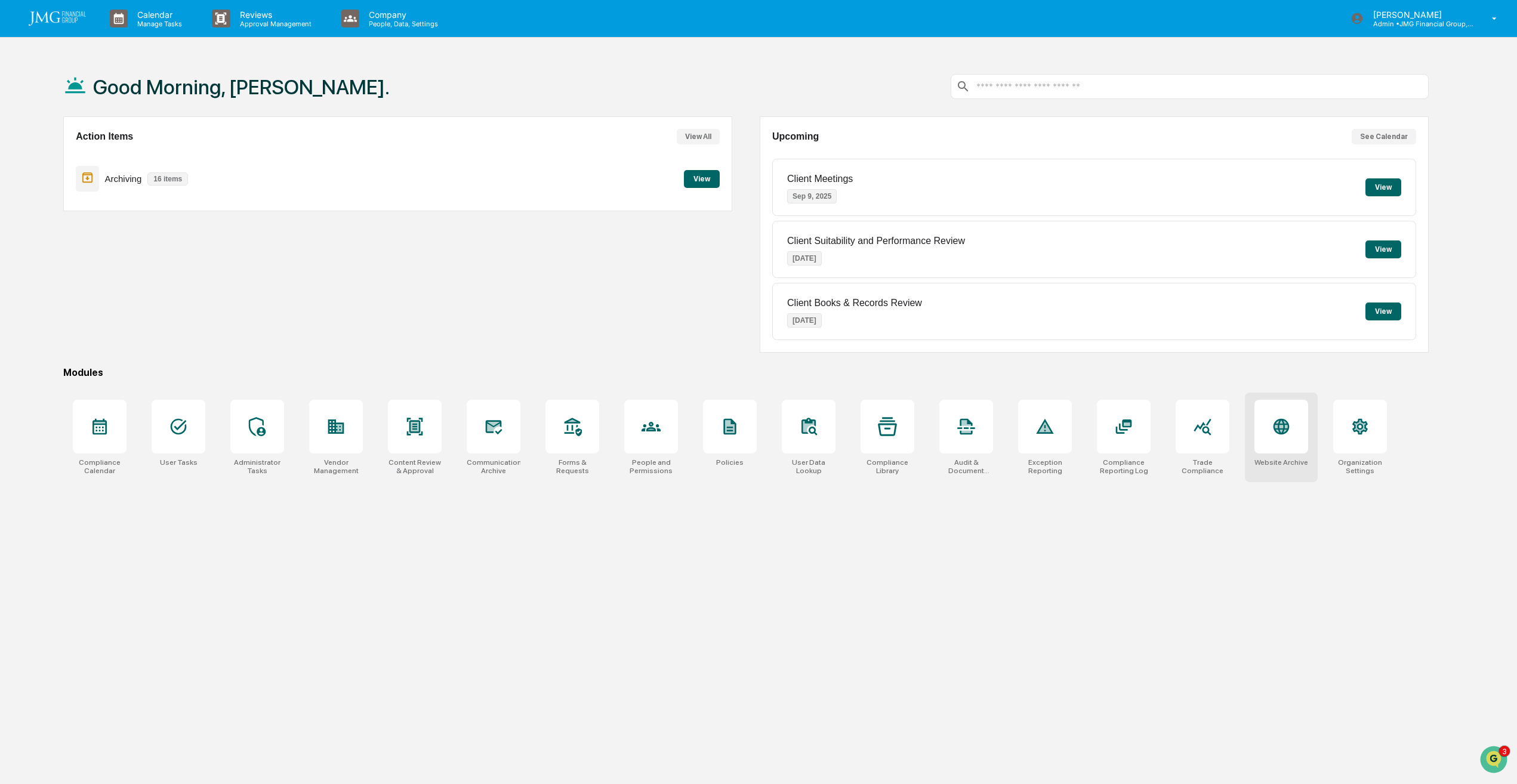
click at [1288, 436] on div at bounding box center [1280, 426] width 54 height 54
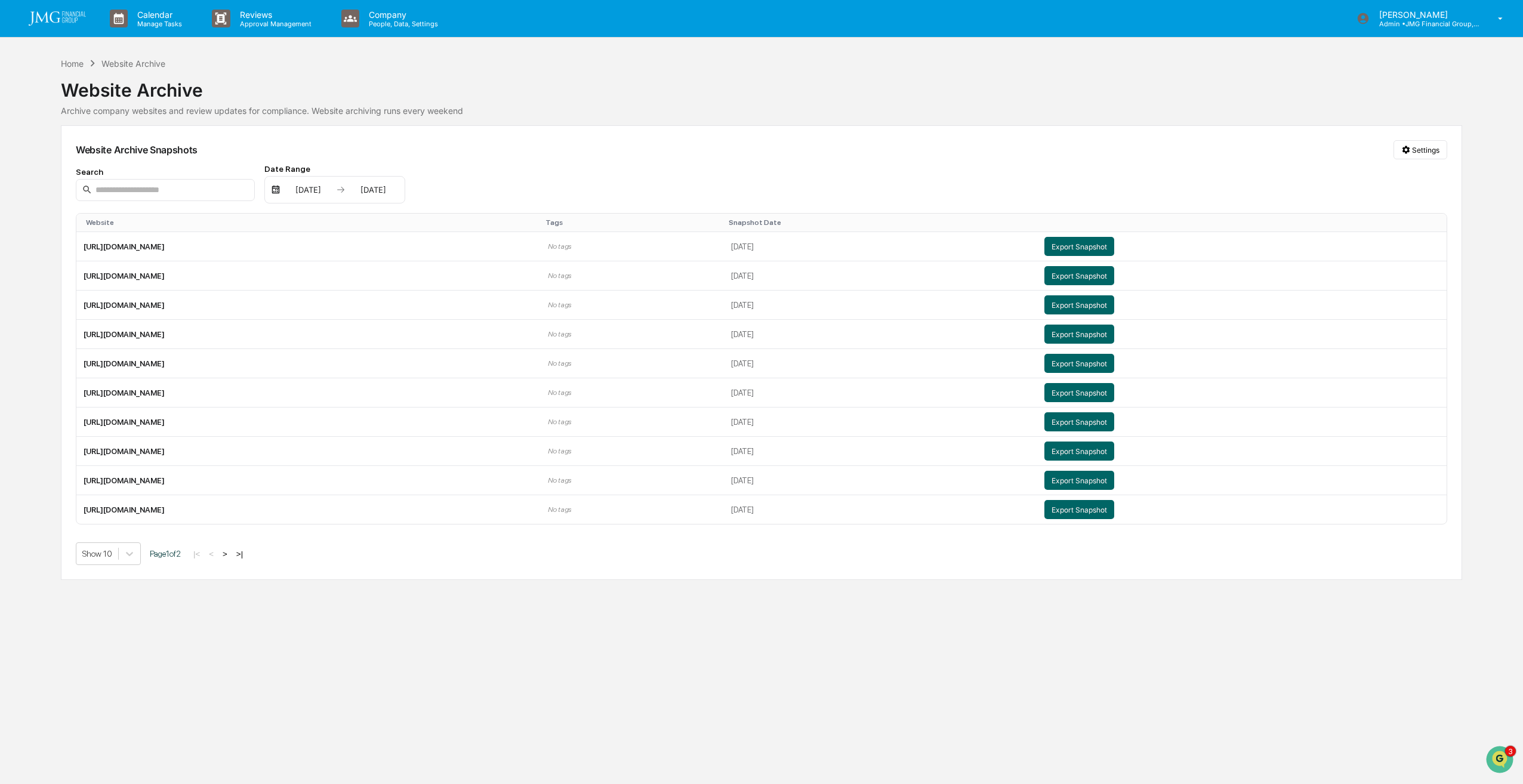
click at [231, 553] on button ">" at bounding box center [225, 553] width 12 height 10
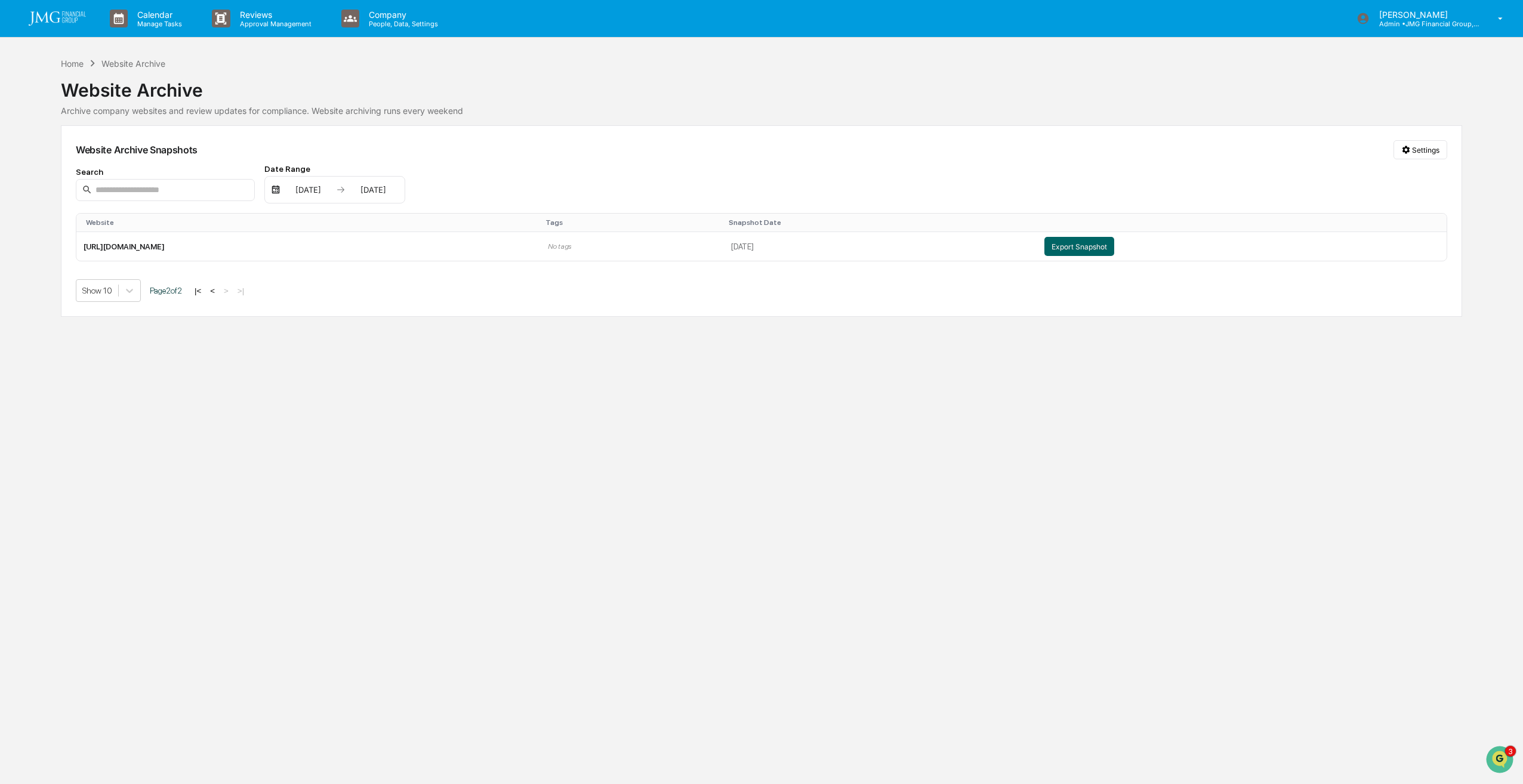
click at [203, 290] on button "|<" at bounding box center [198, 290] width 14 height 10
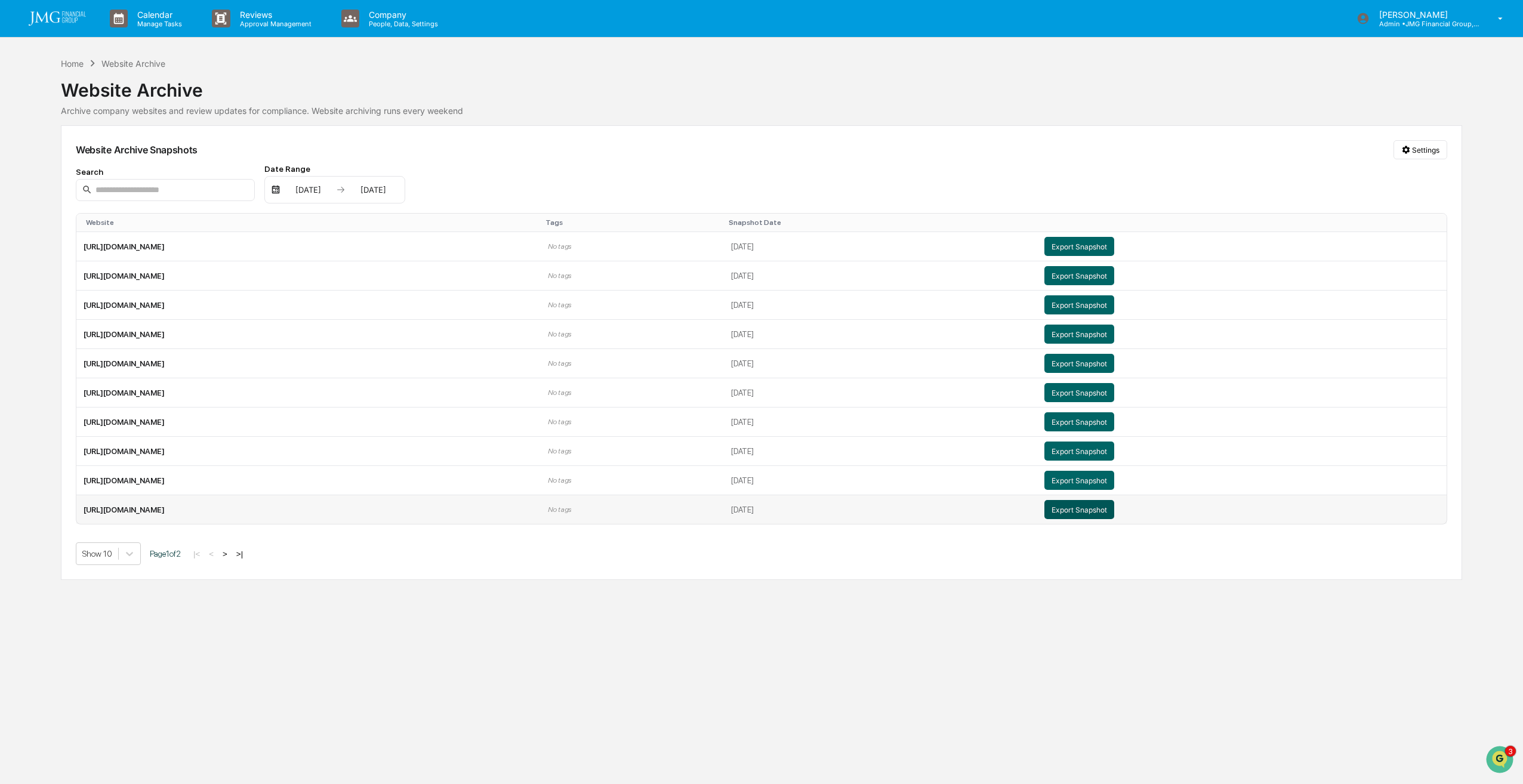
click at [1114, 514] on button "Export Snapshot" at bounding box center [1079, 509] width 70 height 19
drag, startPoint x: 1042, startPoint y: 38, endPoint x: 998, endPoint y: 32, distance: 44.4
click at [998, 32] on div "Calendar Manage Tasks Reviews Approval Management Company People, Data, Setting…" at bounding box center [761, 392] width 1523 height 784
click at [1377, 73] on div "Website Archive" at bounding box center [761, 85] width 1401 height 31
